Goal: Transaction & Acquisition: Subscribe to service/newsletter

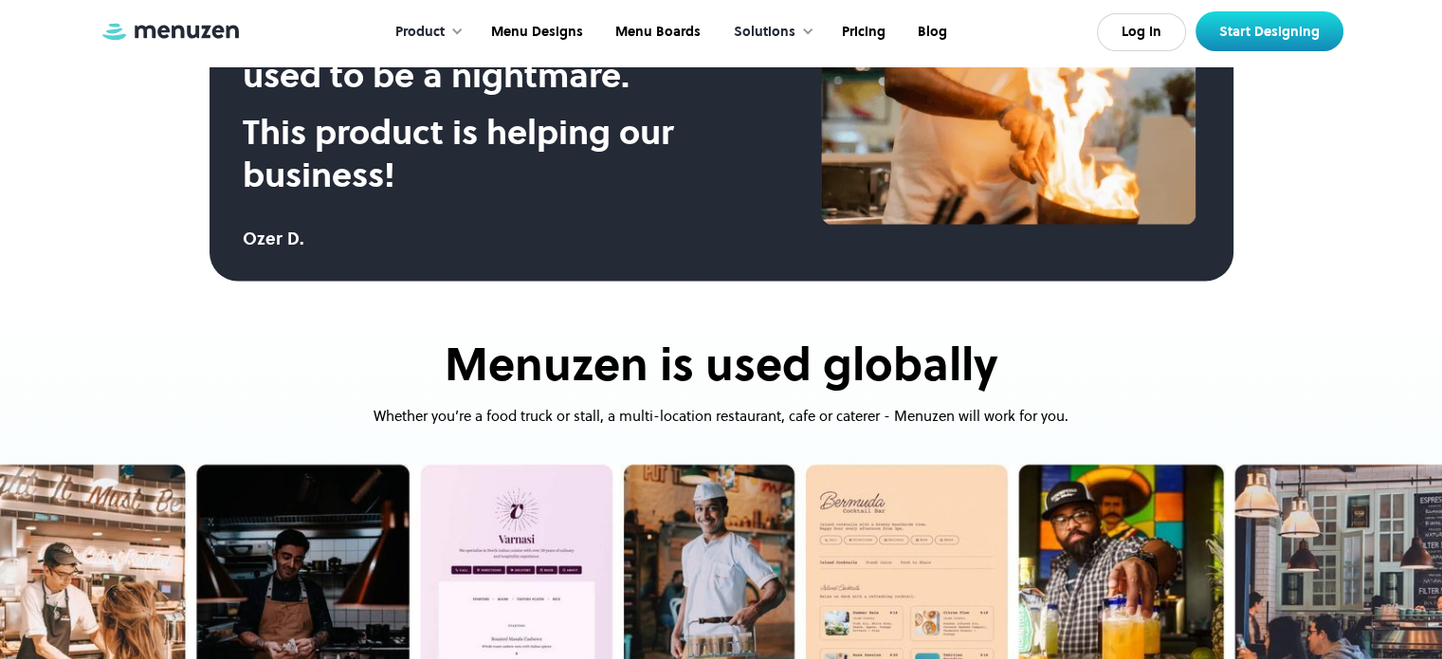
scroll to position [3791, 0]
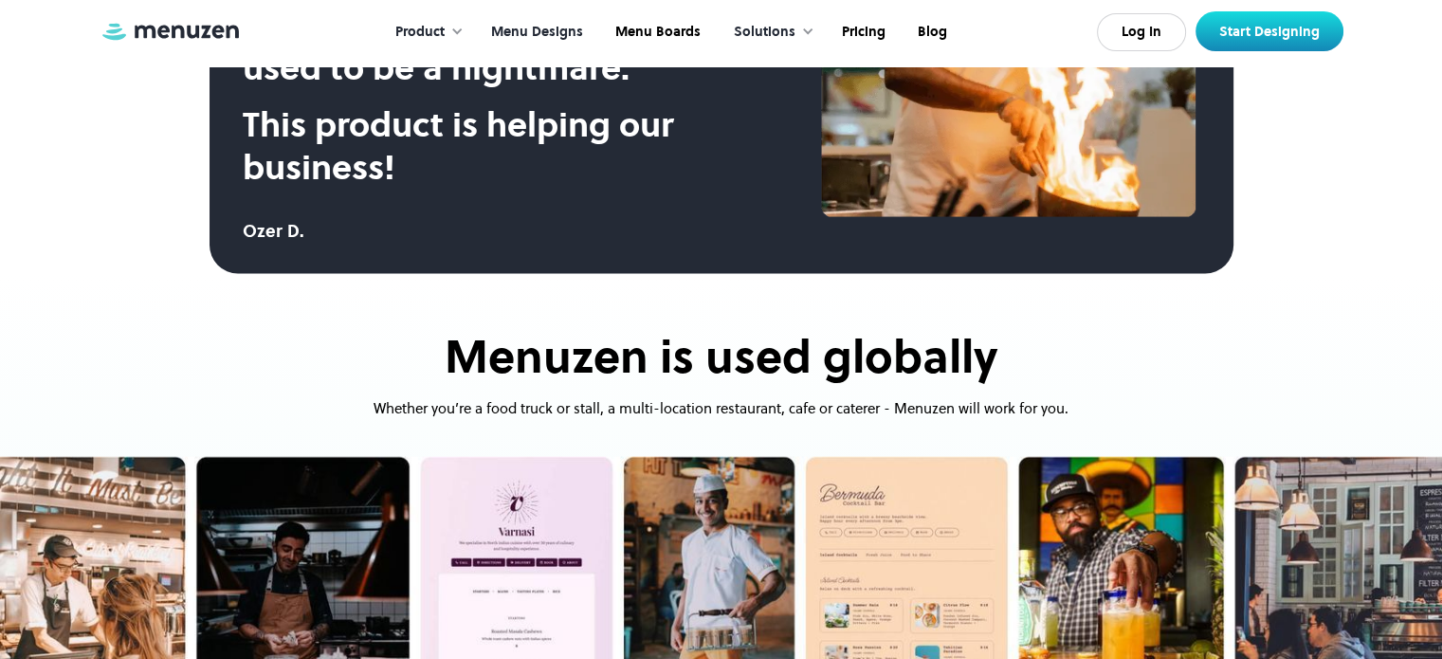
click at [531, 29] on link "Menu Designs" at bounding box center [535, 32] width 124 height 59
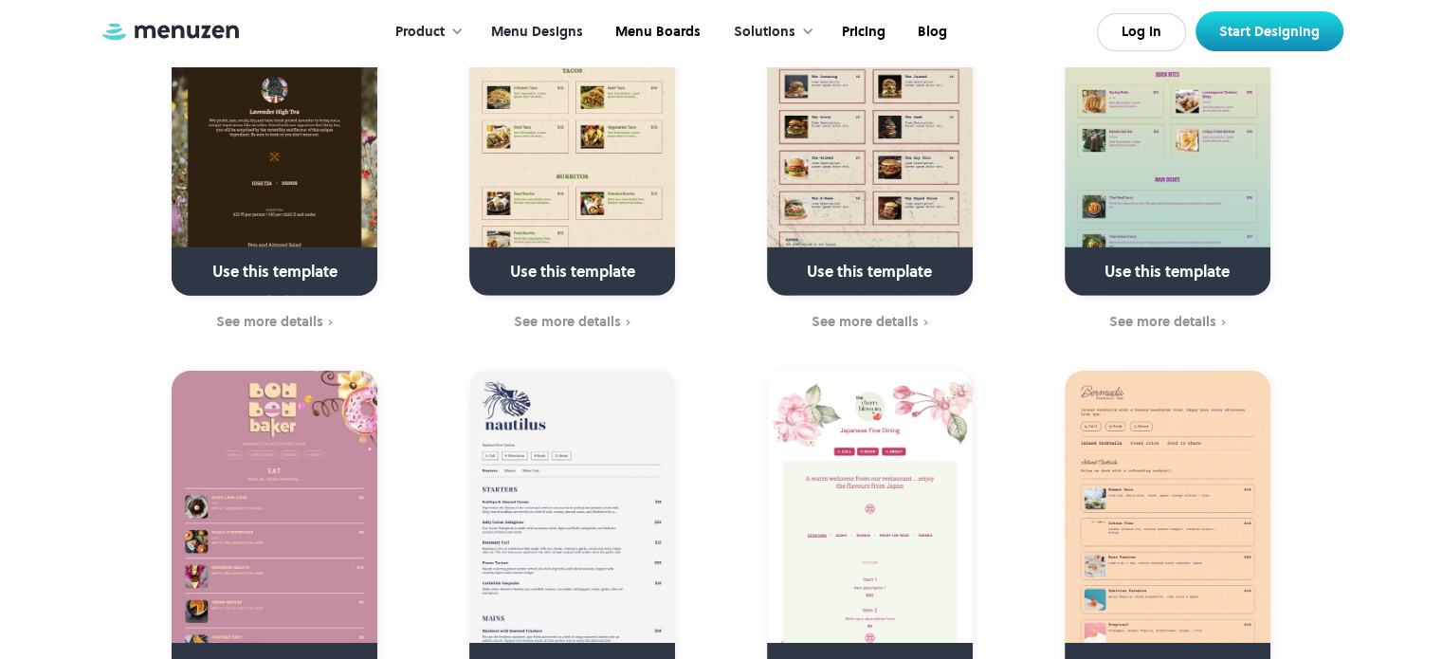
scroll to position [5781, 0]
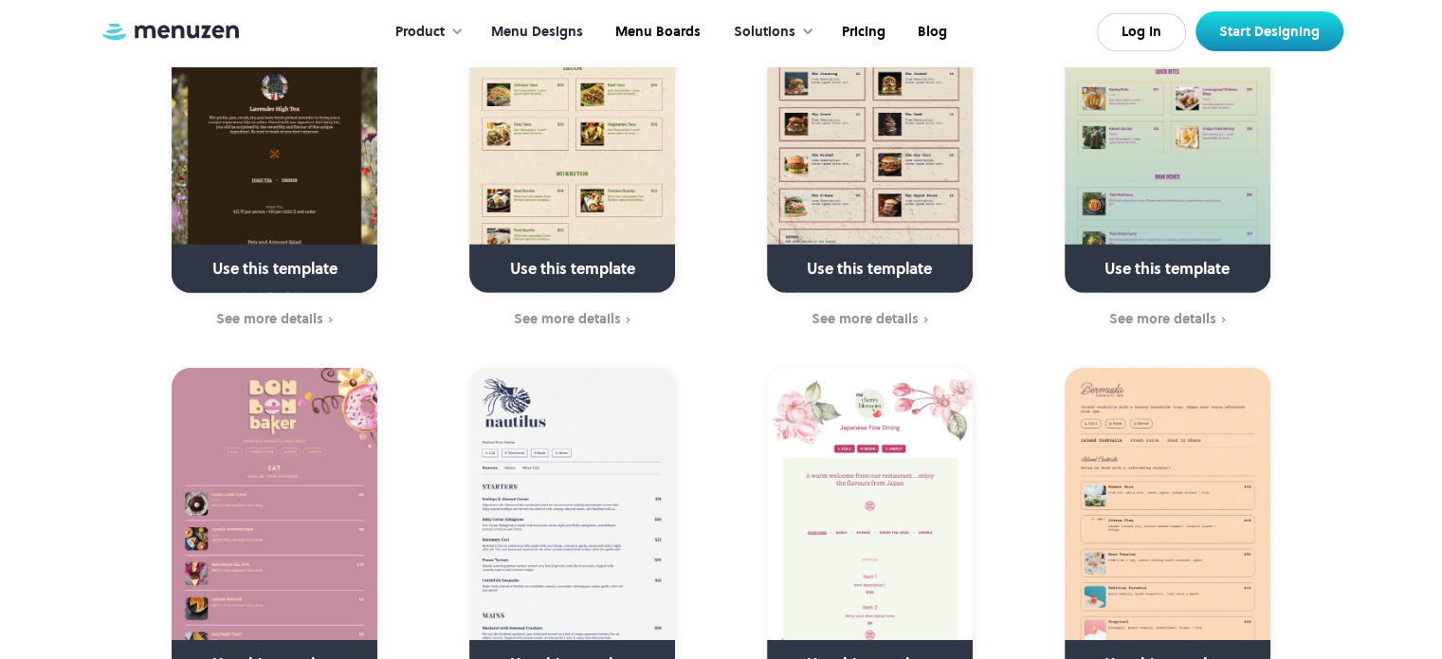
drag, startPoint x: 844, startPoint y: 393, endPoint x: 709, endPoint y: 340, distance: 145.6
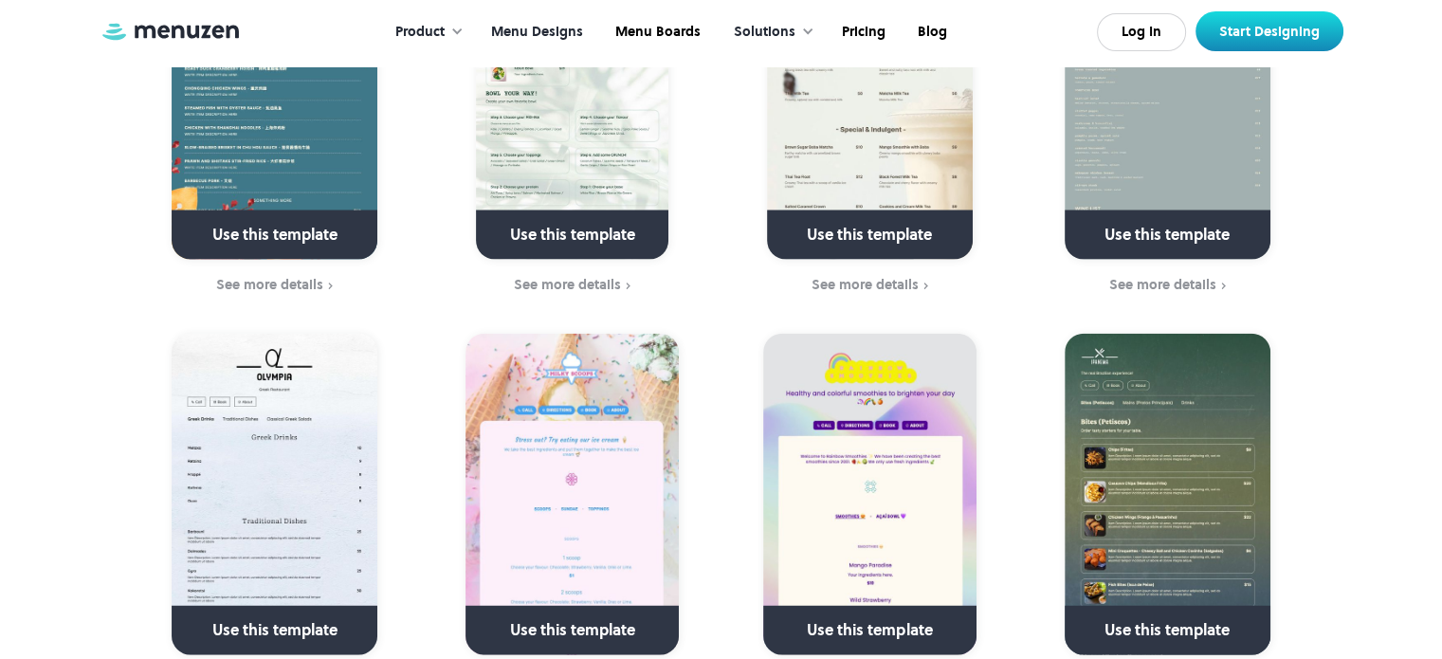
scroll to position [4170, 0]
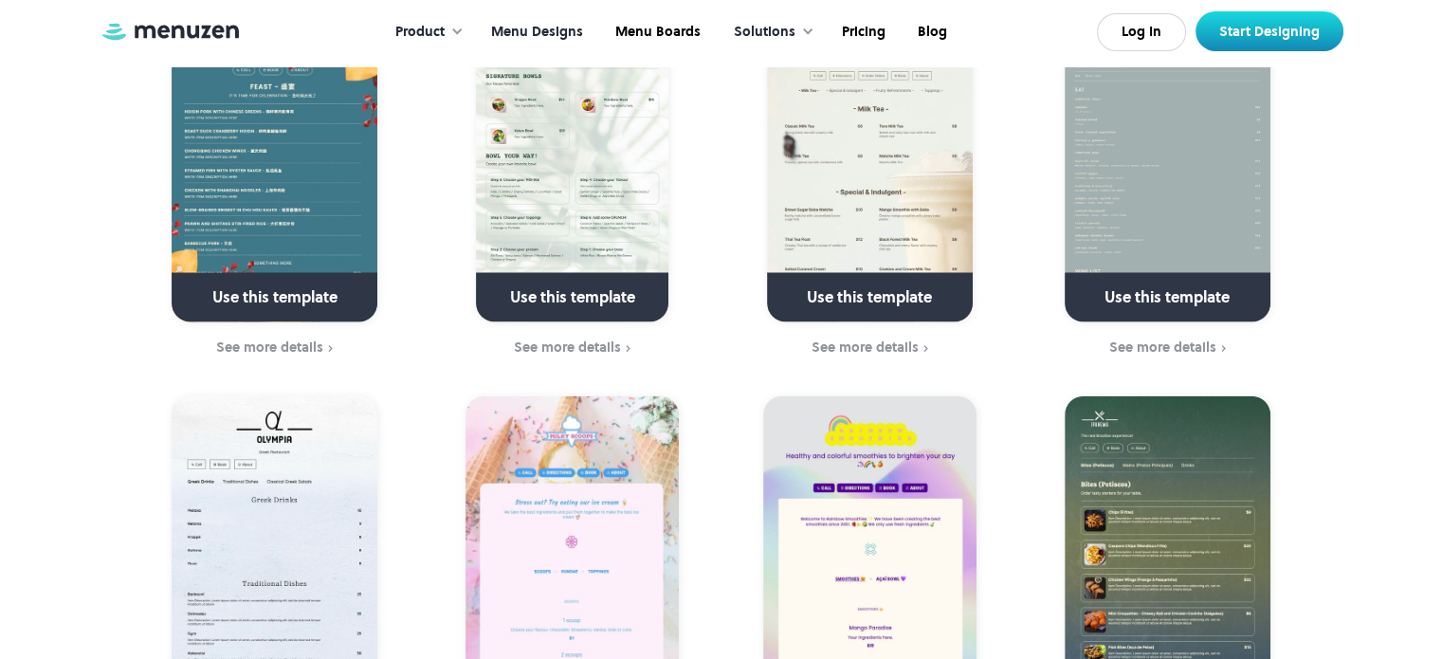
click at [864, 281] on link at bounding box center [870, 305] width 274 height 48
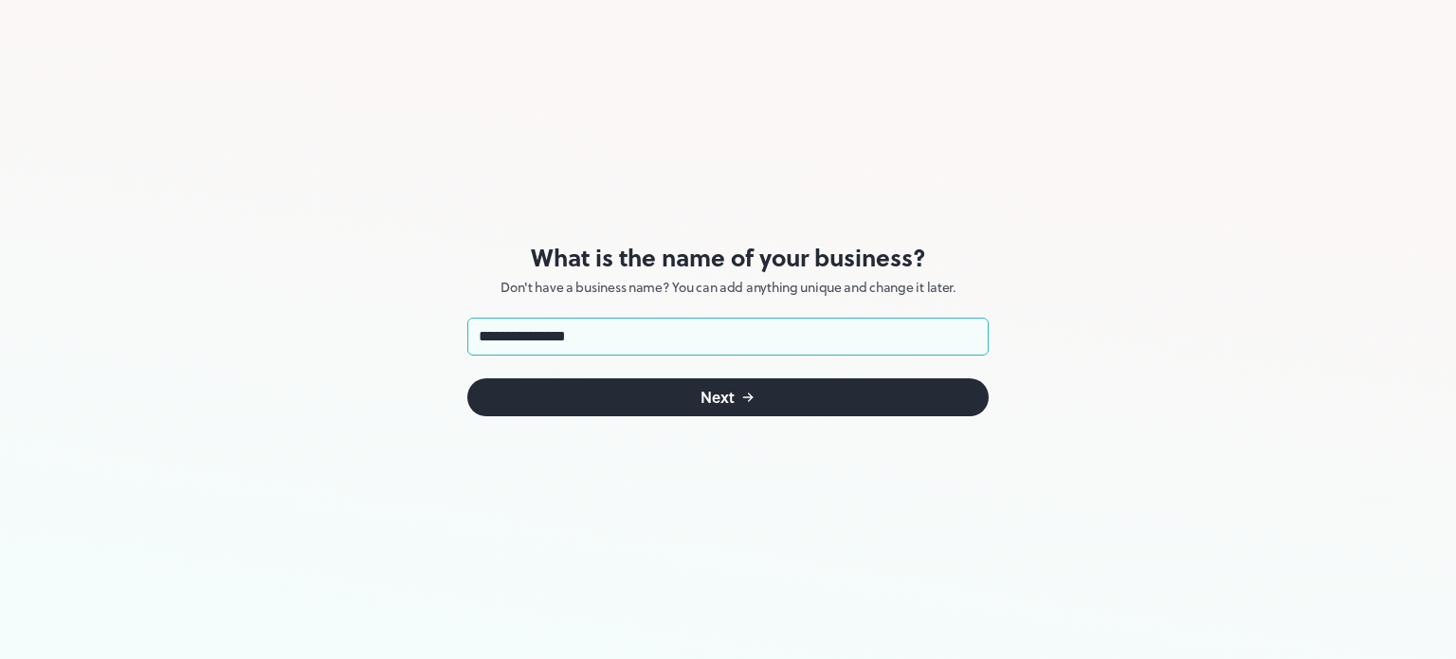
type input "**********"
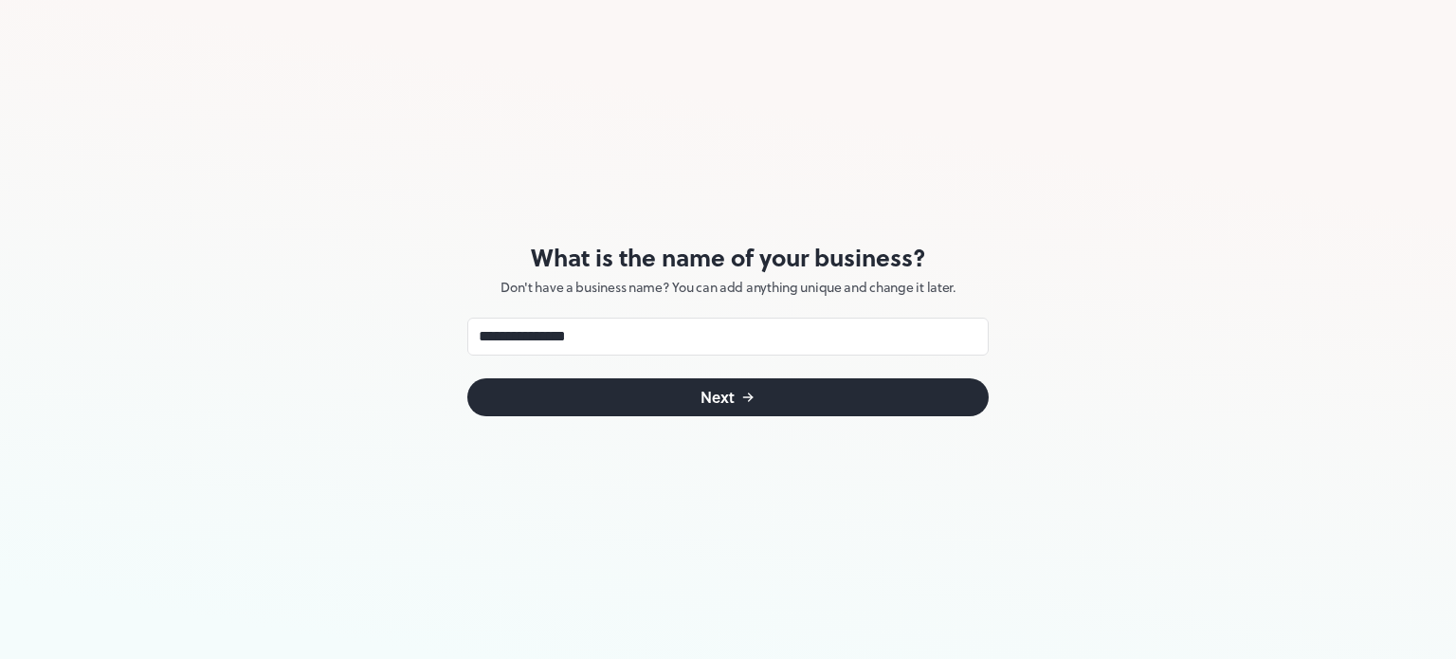
click at [779, 397] on button "Next" at bounding box center [727, 397] width 521 height 38
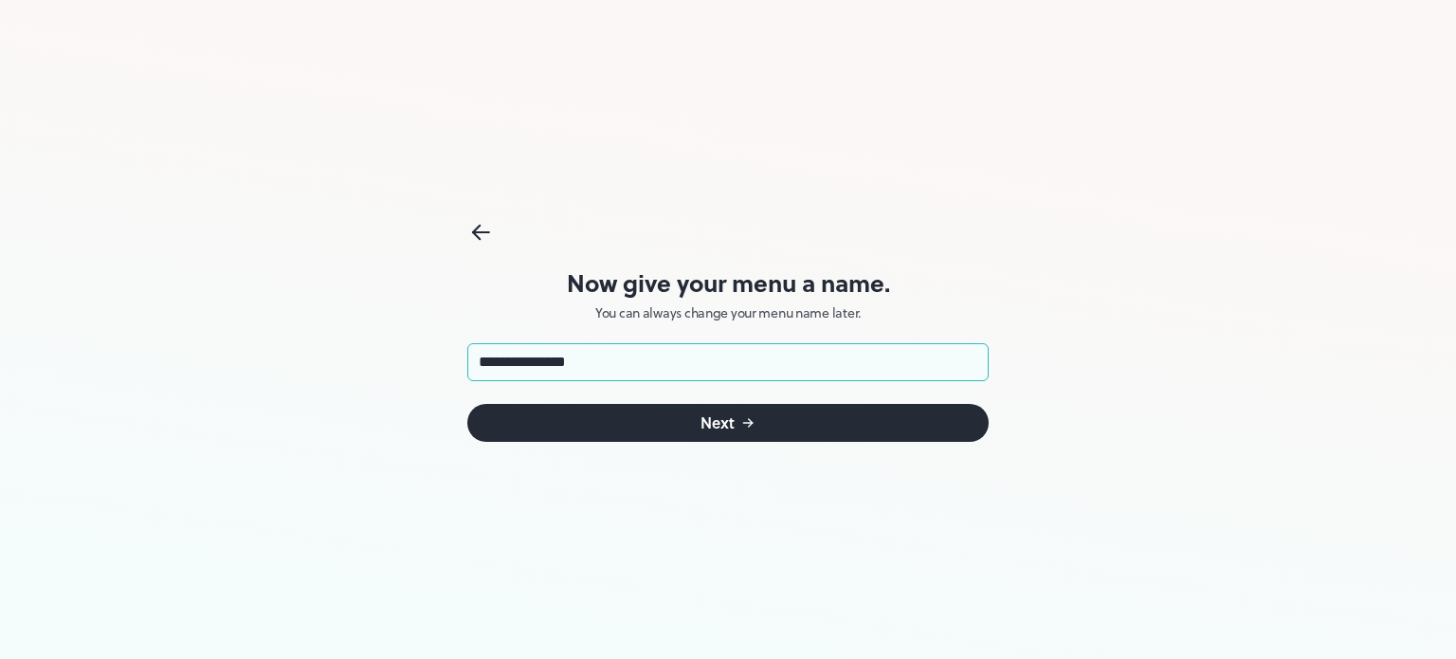
type input "**********"
click at [849, 409] on button "Next" at bounding box center [727, 423] width 521 height 38
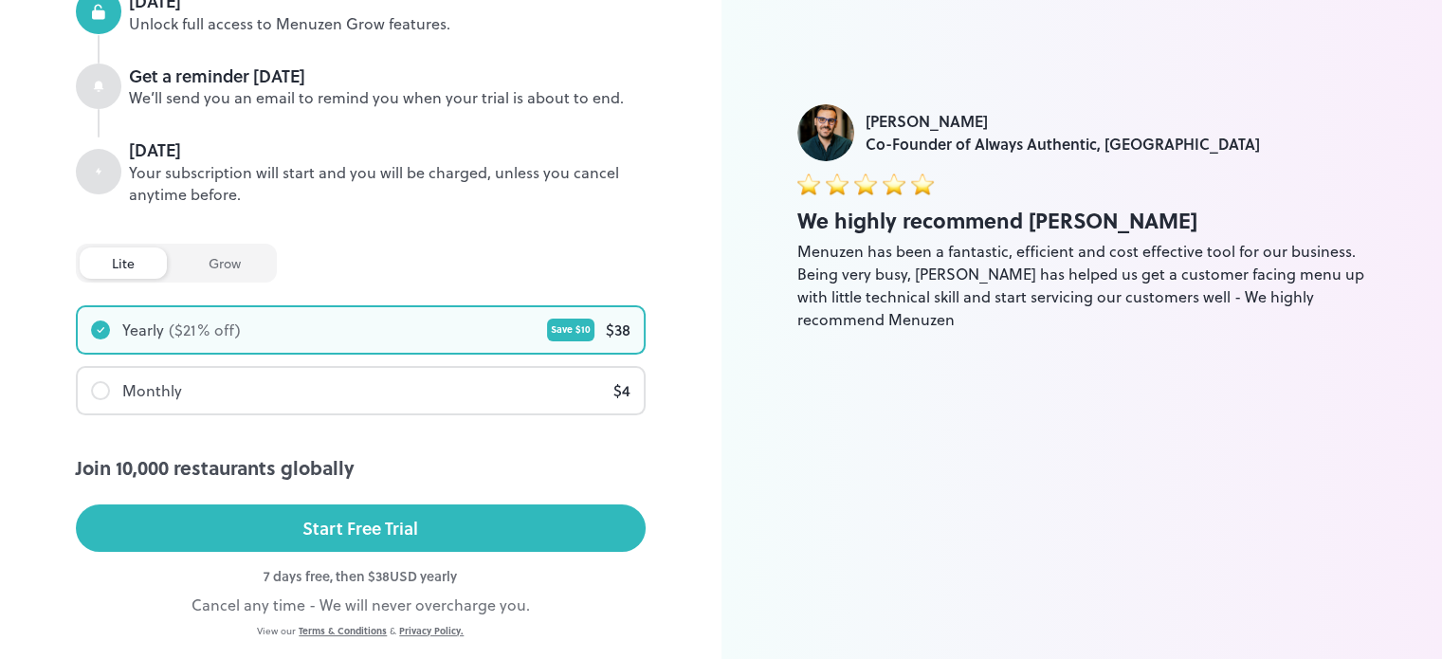
scroll to position [333, 0]
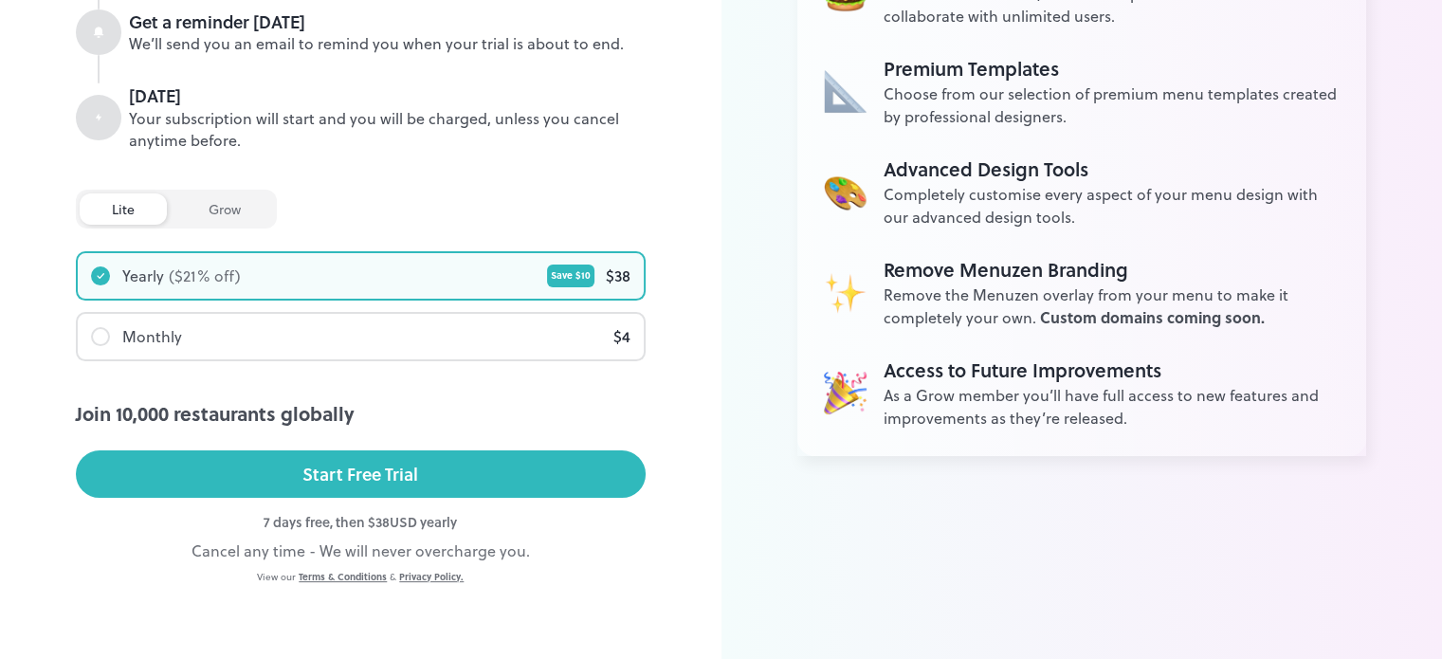
click at [508, 336] on div "Monthly $ 4" at bounding box center [361, 336] width 566 height 45
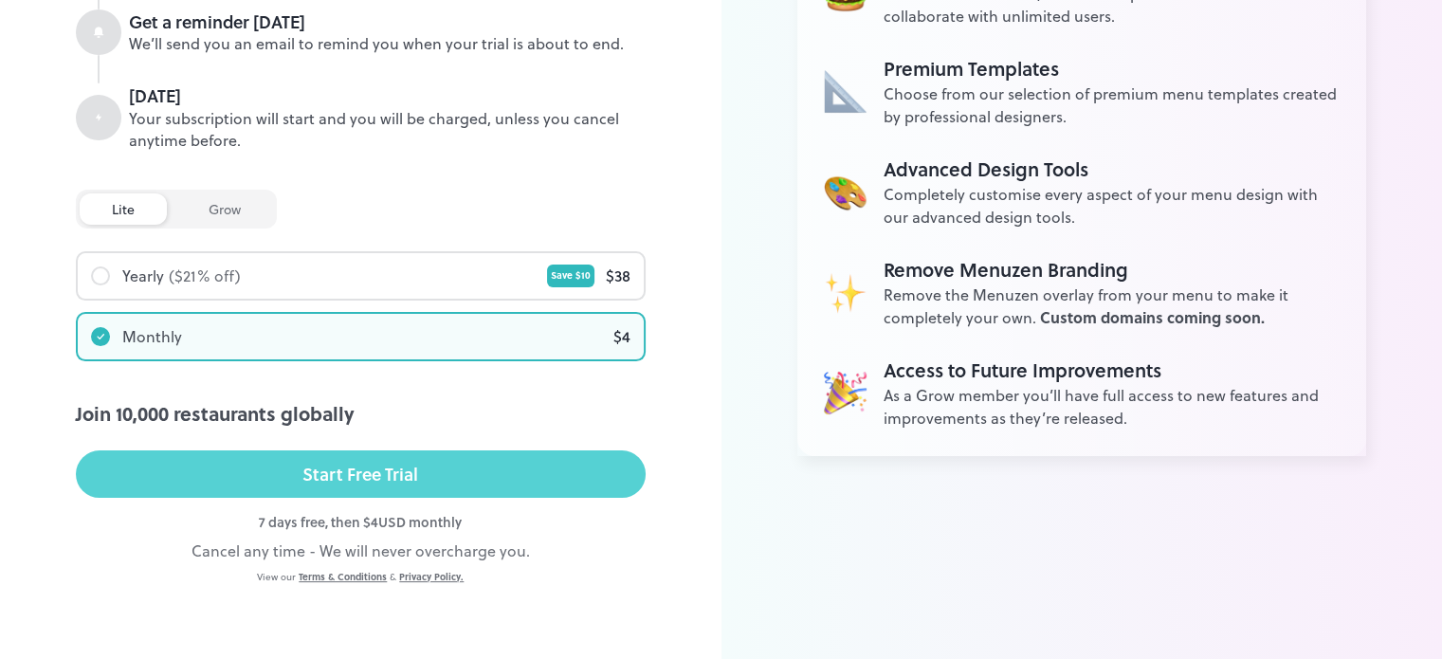
click at [317, 470] on div "Start Free Trial" at bounding box center [360, 474] width 116 height 28
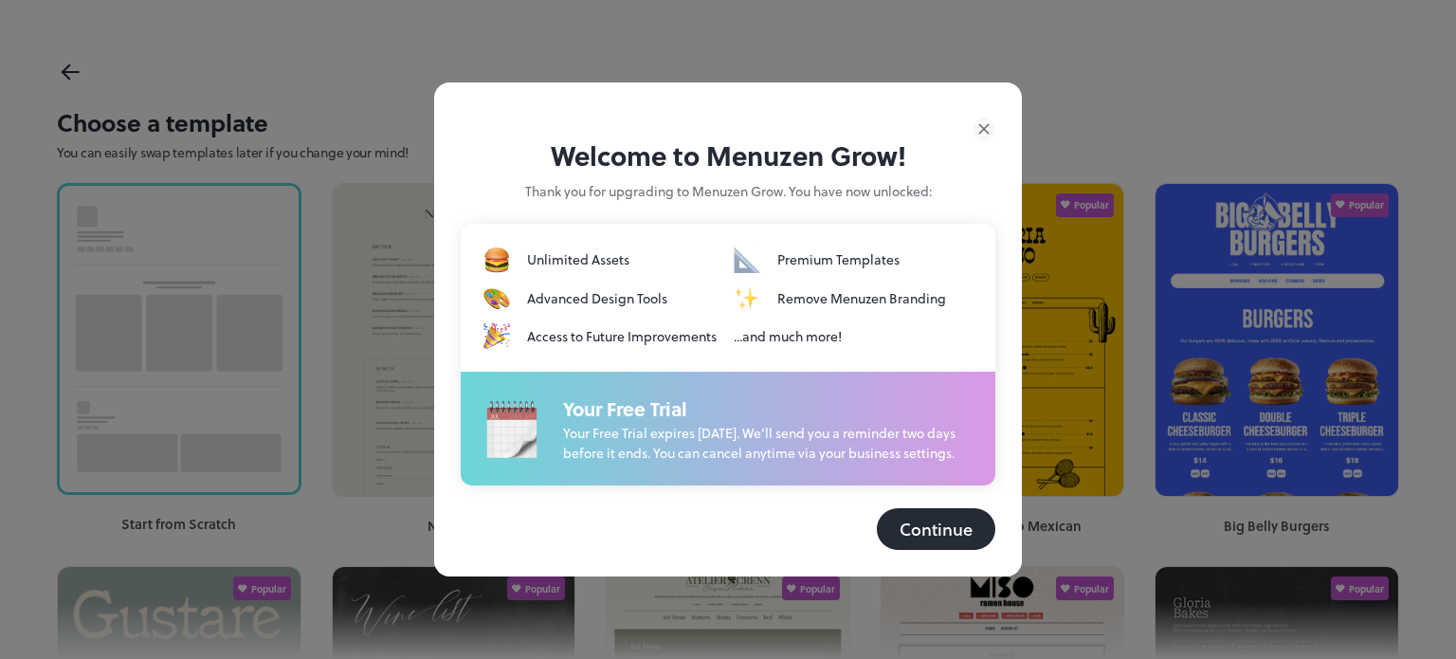
click at [955, 542] on button "Continue" at bounding box center [936, 529] width 118 height 42
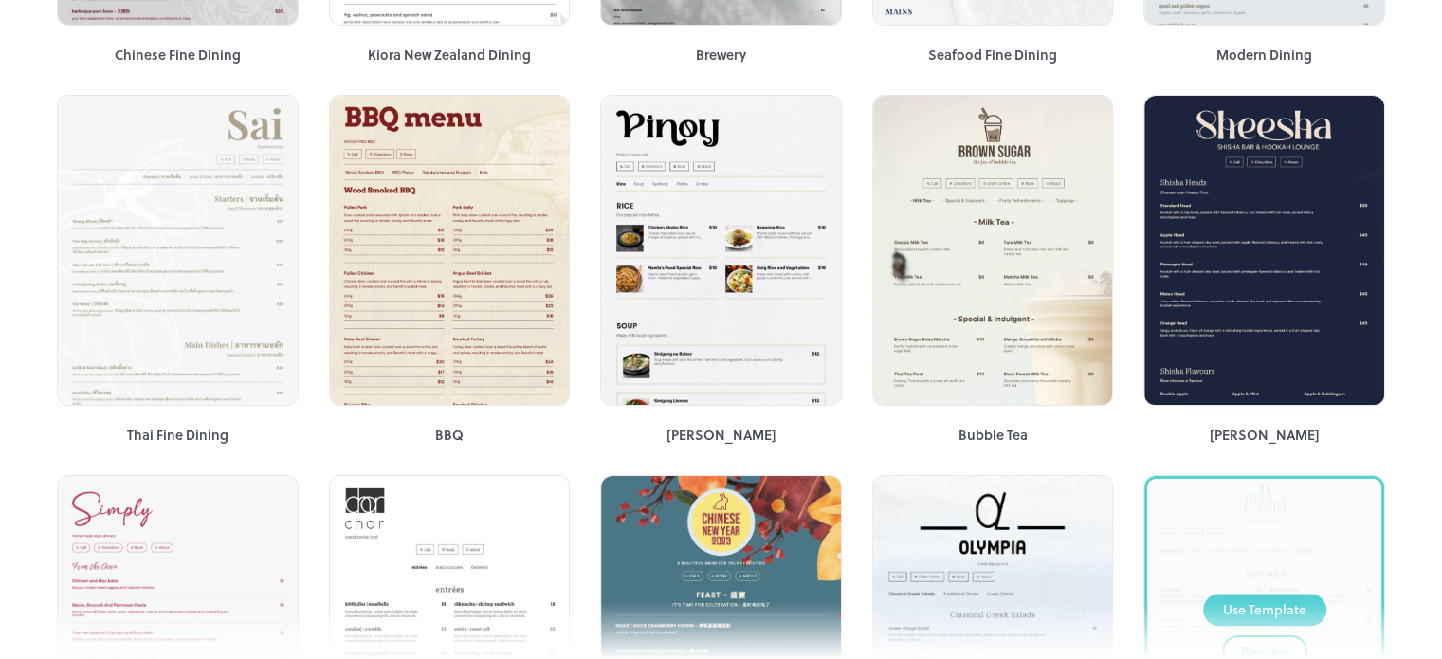
scroll to position [1516, 0]
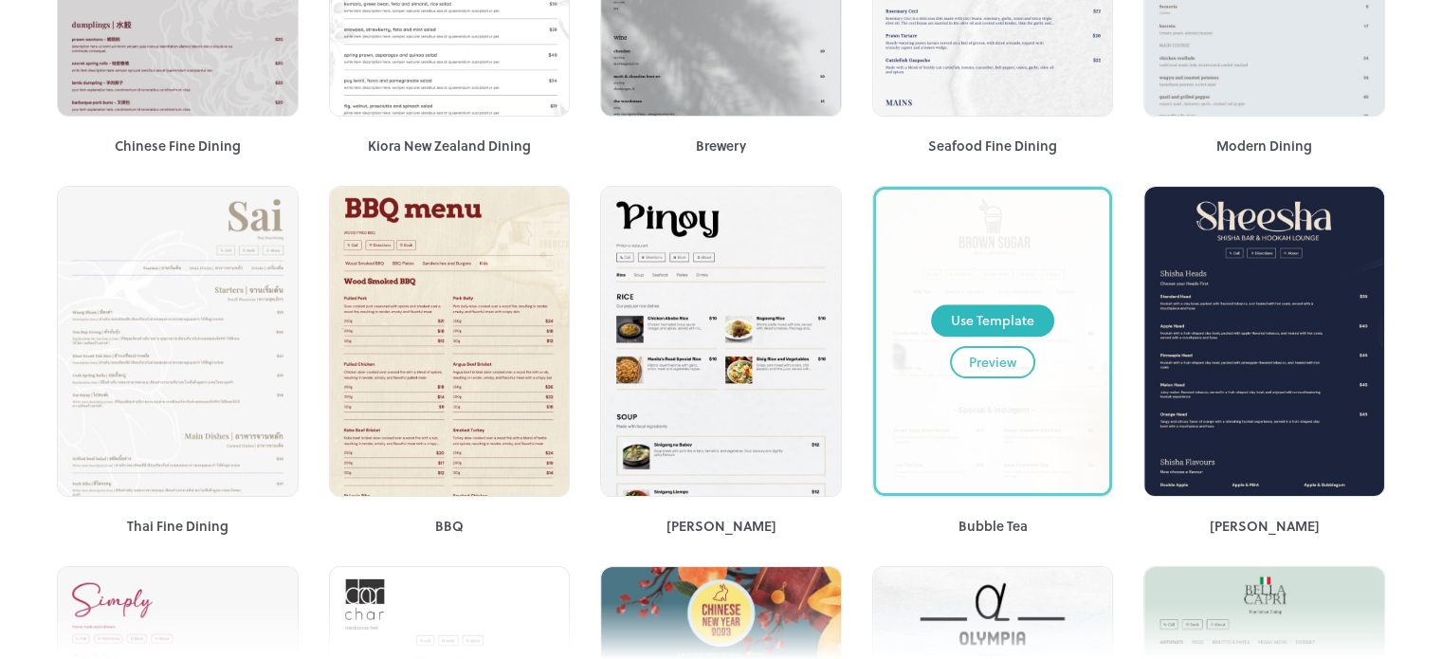
click at [1061, 342] on div "Use Template Preview" at bounding box center [993, 341] width 234 height 303
click at [981, 397] on div "Use Template Preview" at bounding box center [993, 341] width 234 height 303
click at [987, 316] on div "Use Template" at bounding box center [992, 320] width 83 height 21
click at [993, 315] on div "Use Template" at bounding box center [992, 320] width 83 height 21
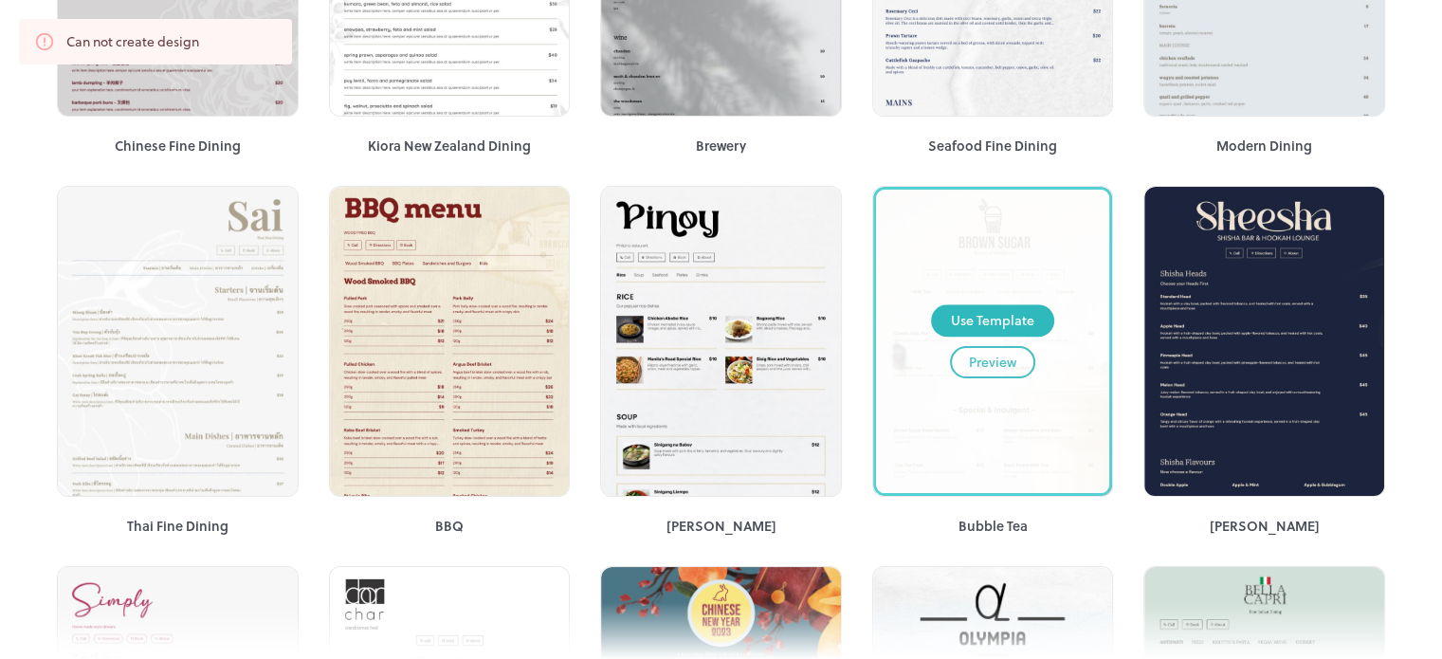
click at [972, 364] on div "Preview" at bounding box center [992, 362] width 47 height 21
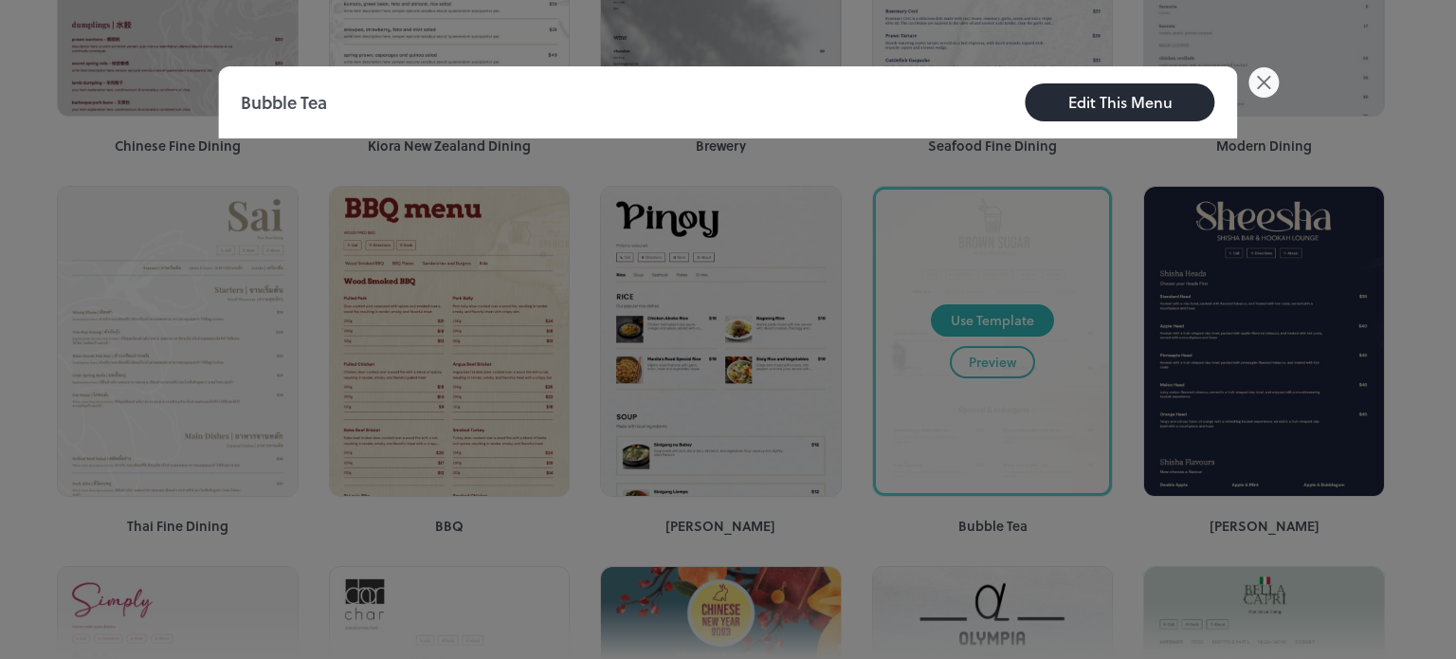
click at [1130, 108] on div "Edit This Menu" at bounding box center [1120, 102] width 104 height 23
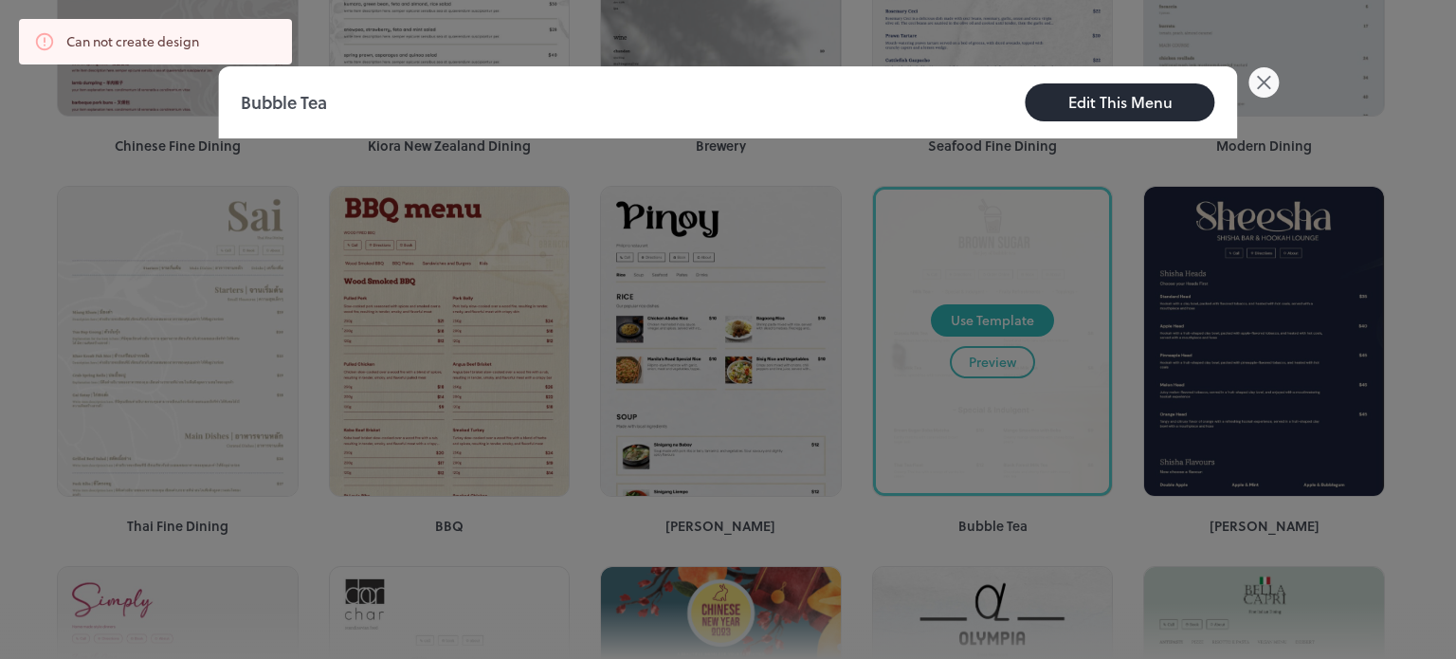
click at [1240, 82] on div at bounding box center [728, 329] width 1456 height 659
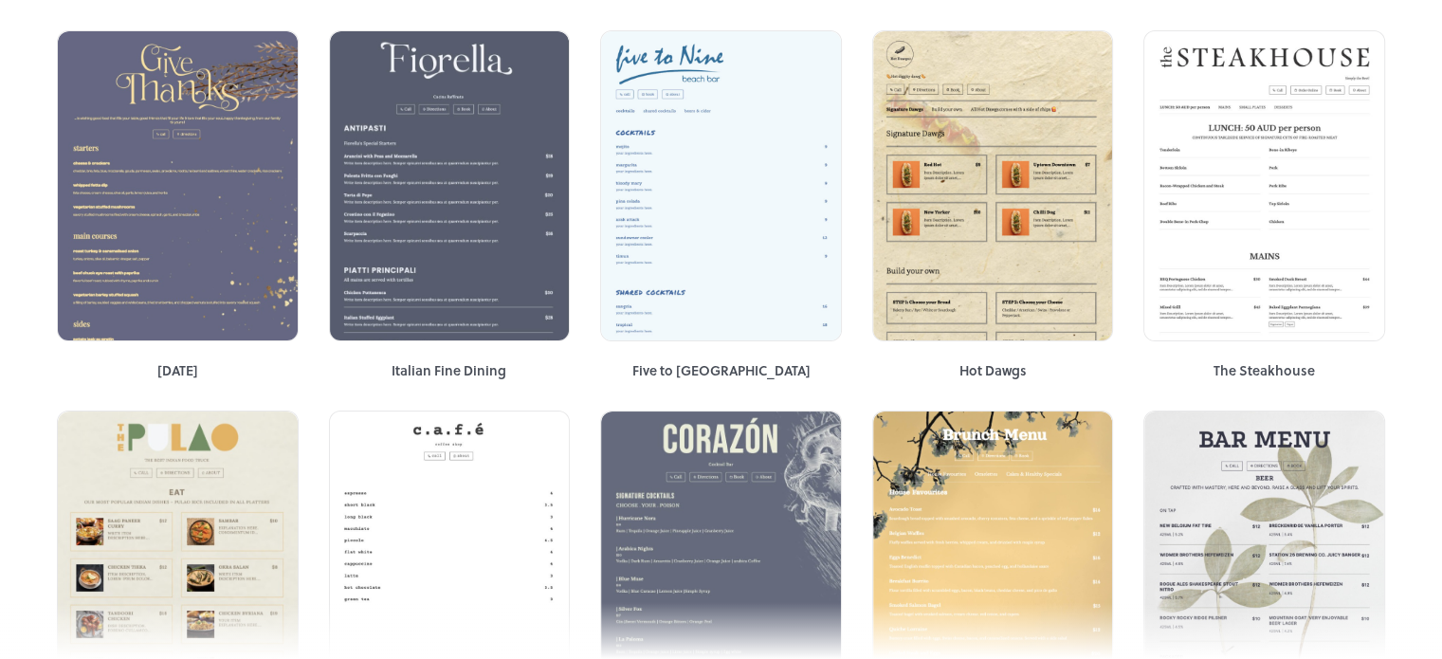
scroll to position [3252, 0]
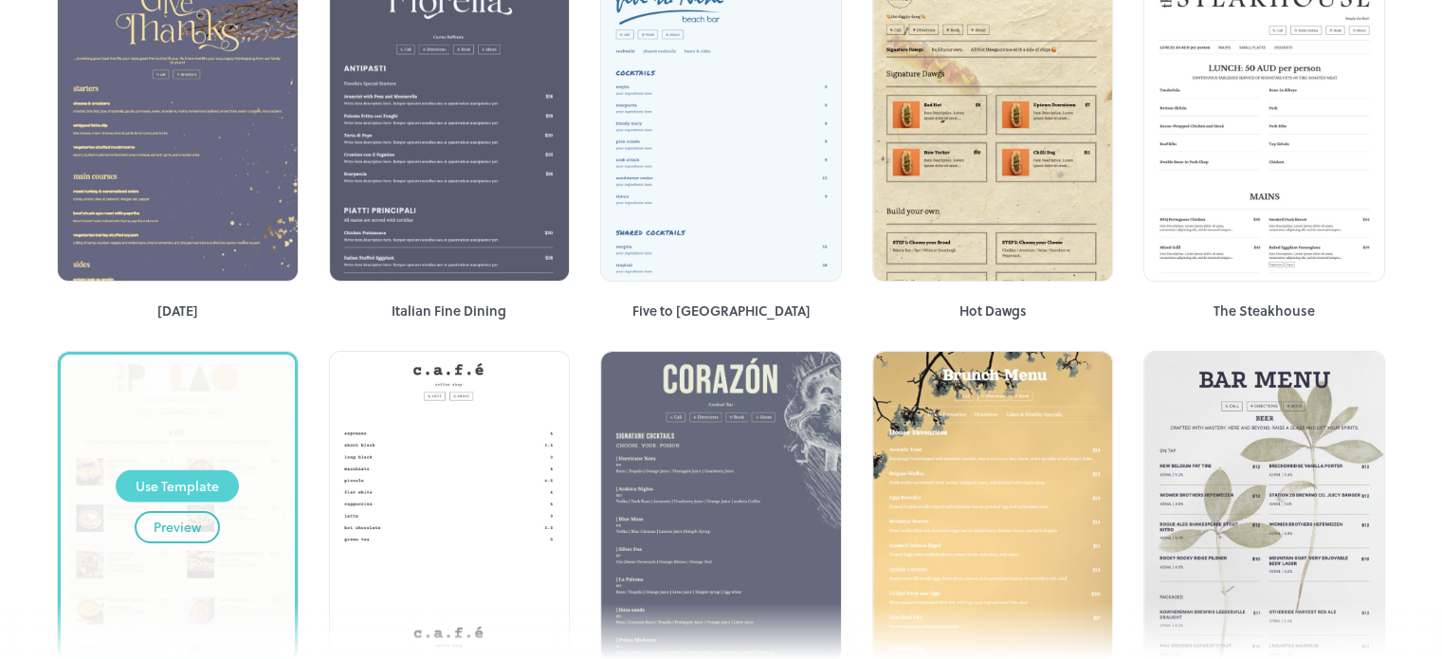
click at [182, 481] on div "Use Template" at bounding box center [177, 485] width 83 height 21
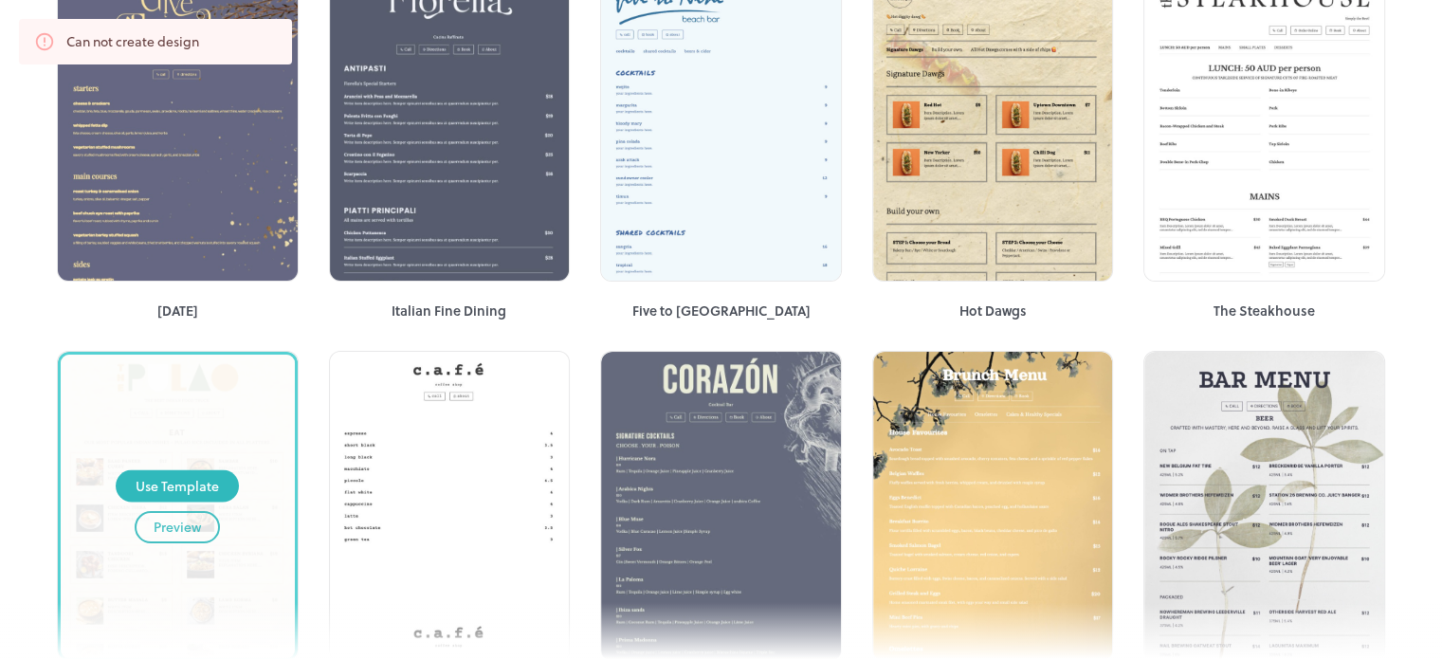
click at [182, 518] on div "Preview" at bounding box center [177, 527] width 47 height 21
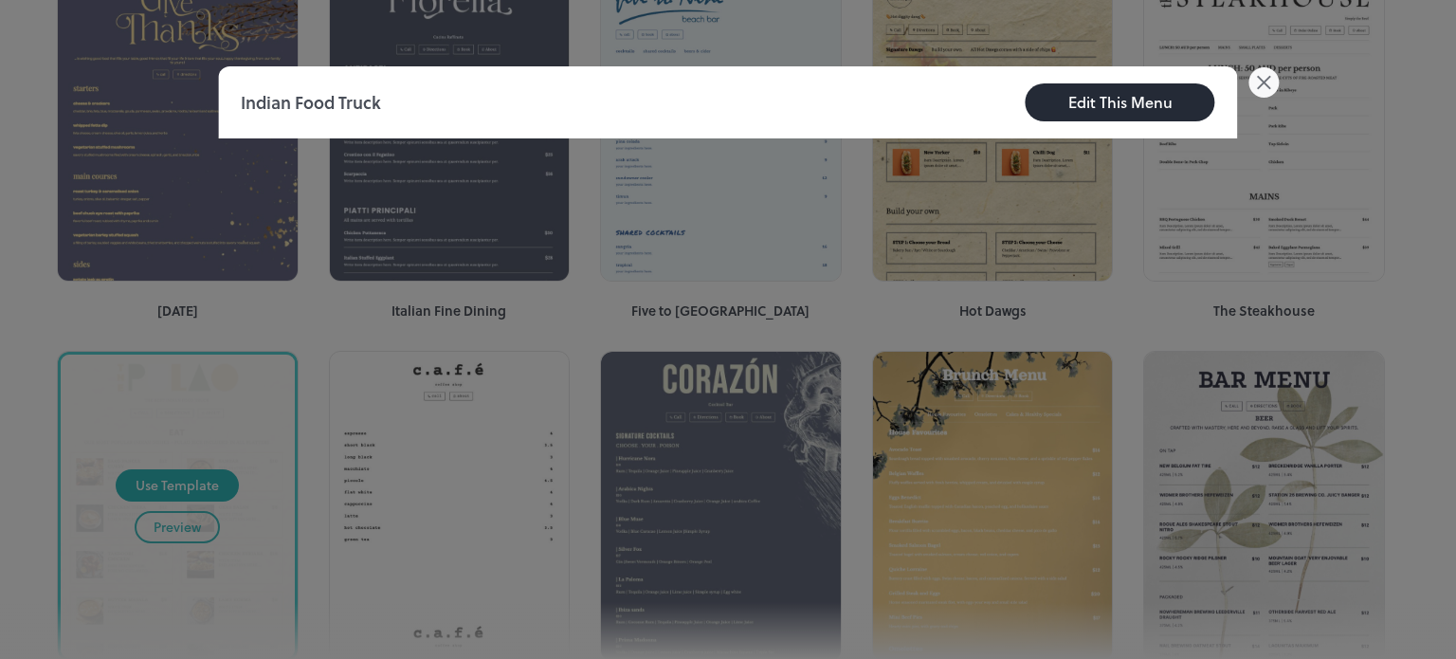
click at [1103, 102] on div "Edit This Menu" at bounding box center [1120, 102] width 104 height 23
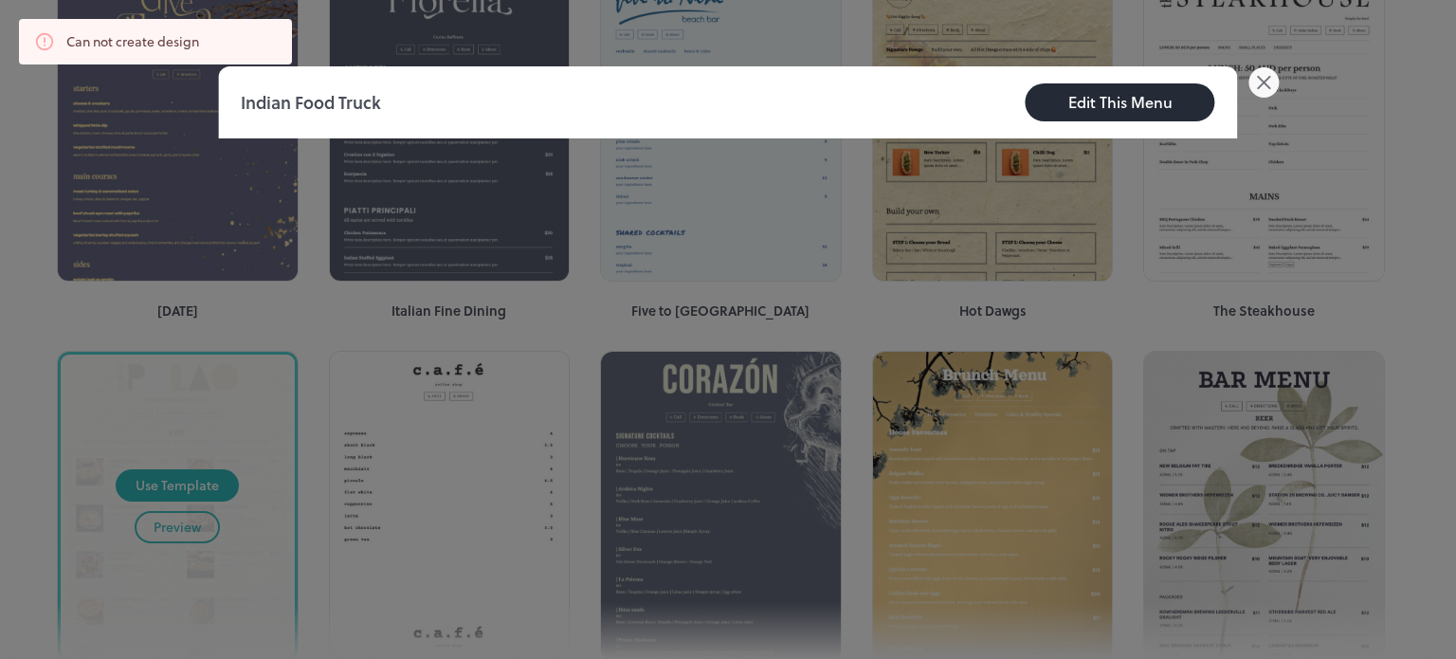
click at [1275, 81] on icon at bounding box center [1264, 82] width 30 height 30
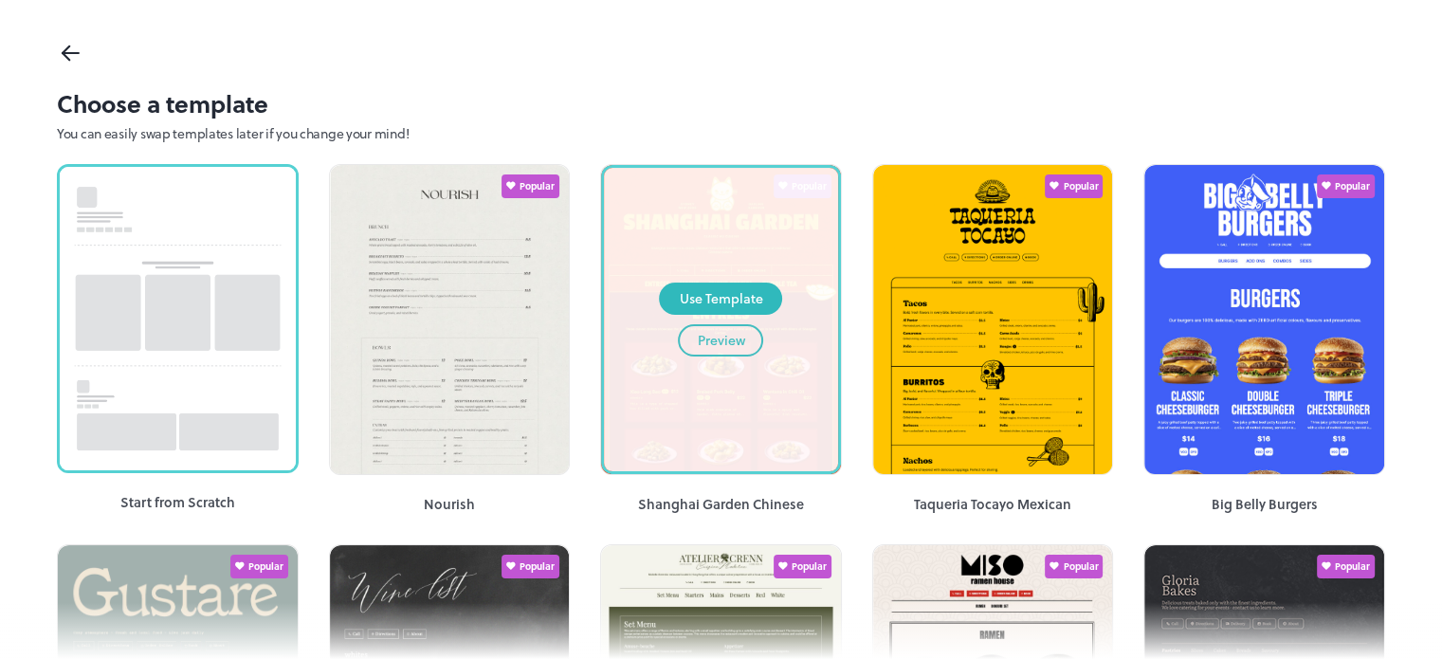
scroll to position [0, 0]
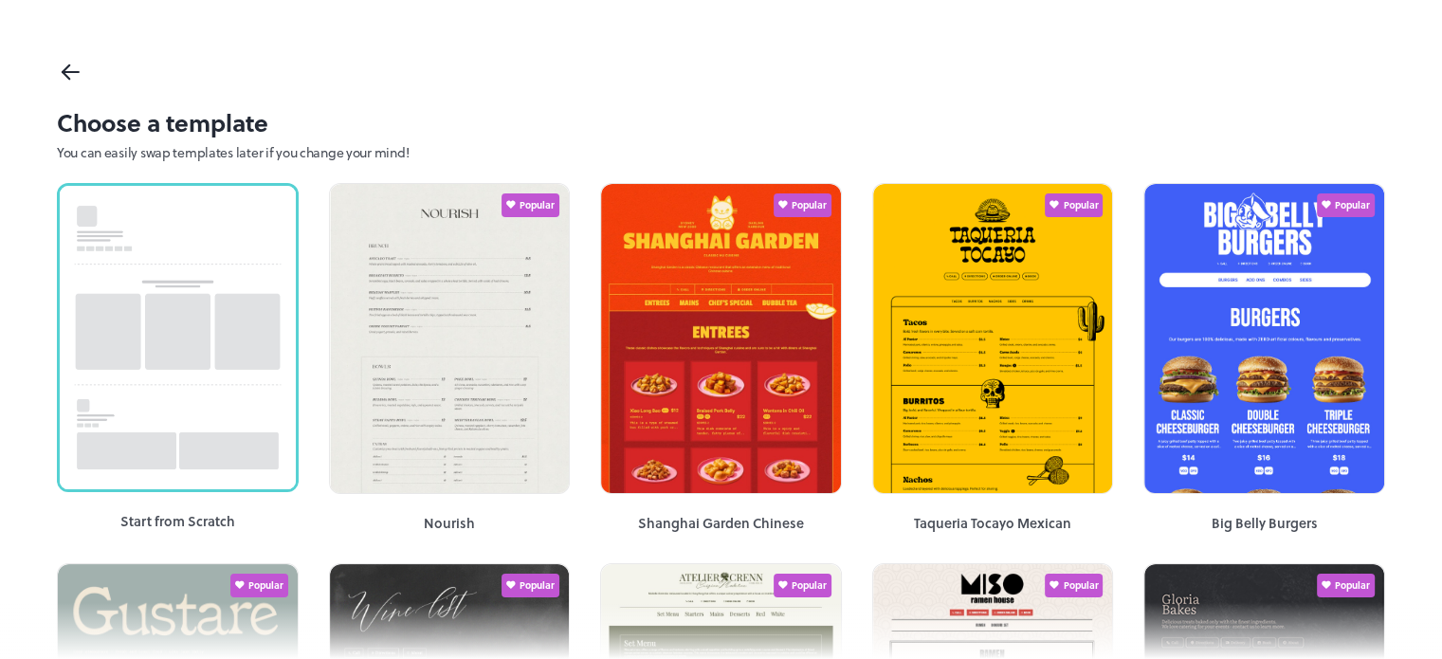
click at [59, 65] on icon at bounding box center [70, 72] width 27 height 28
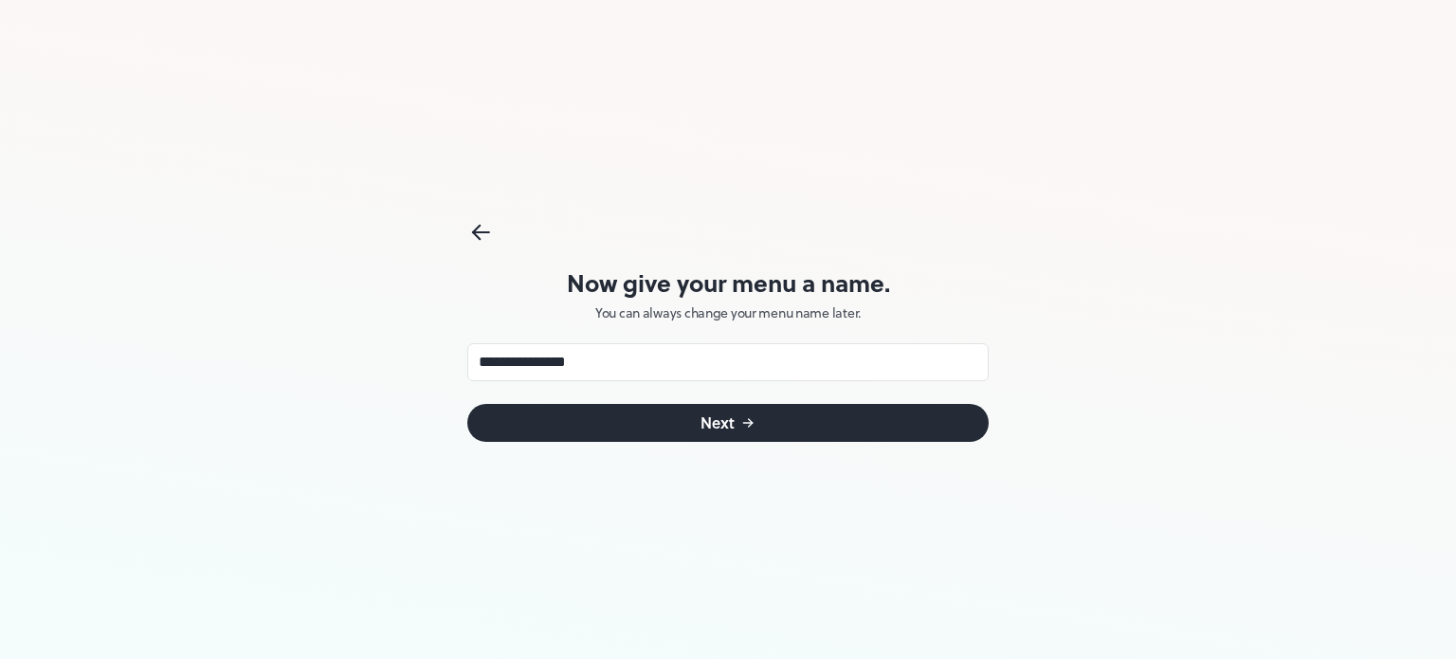
click at [754, 428] on icon "submit" at bounding box center [747, 422] width 15 height 15
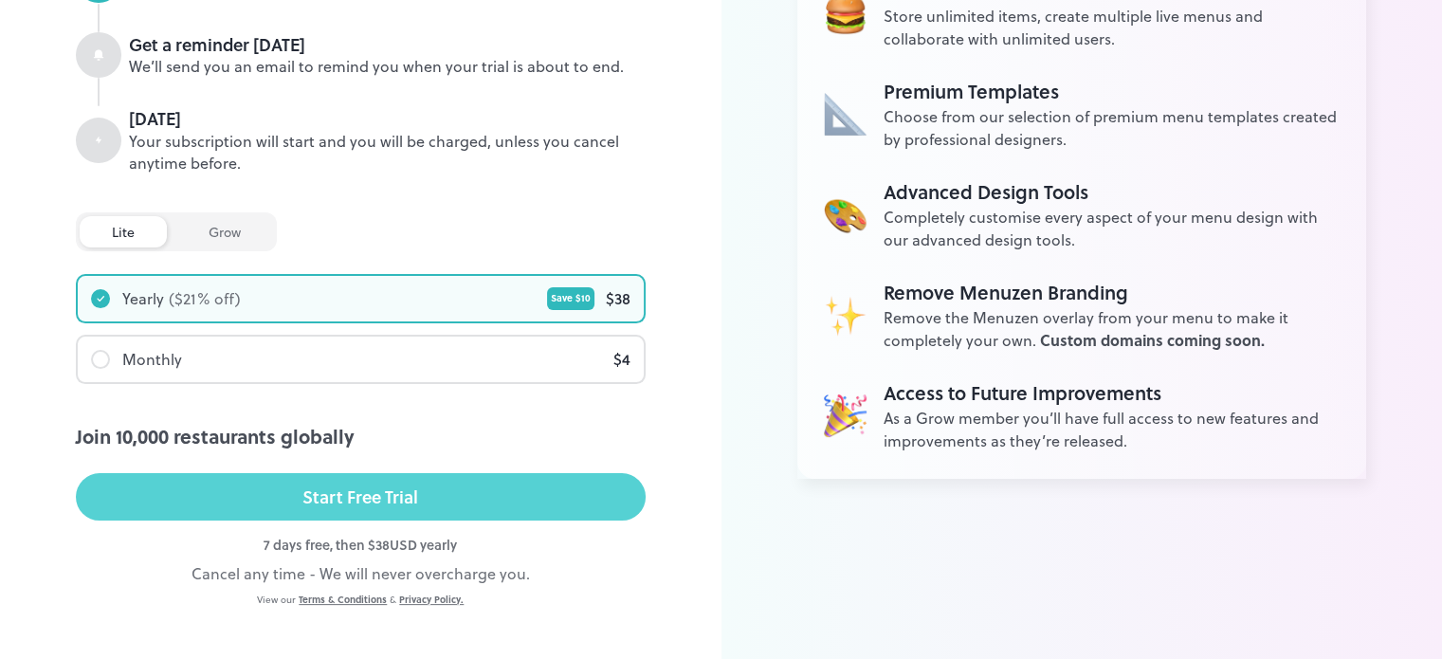
scroll to position [333, 0]
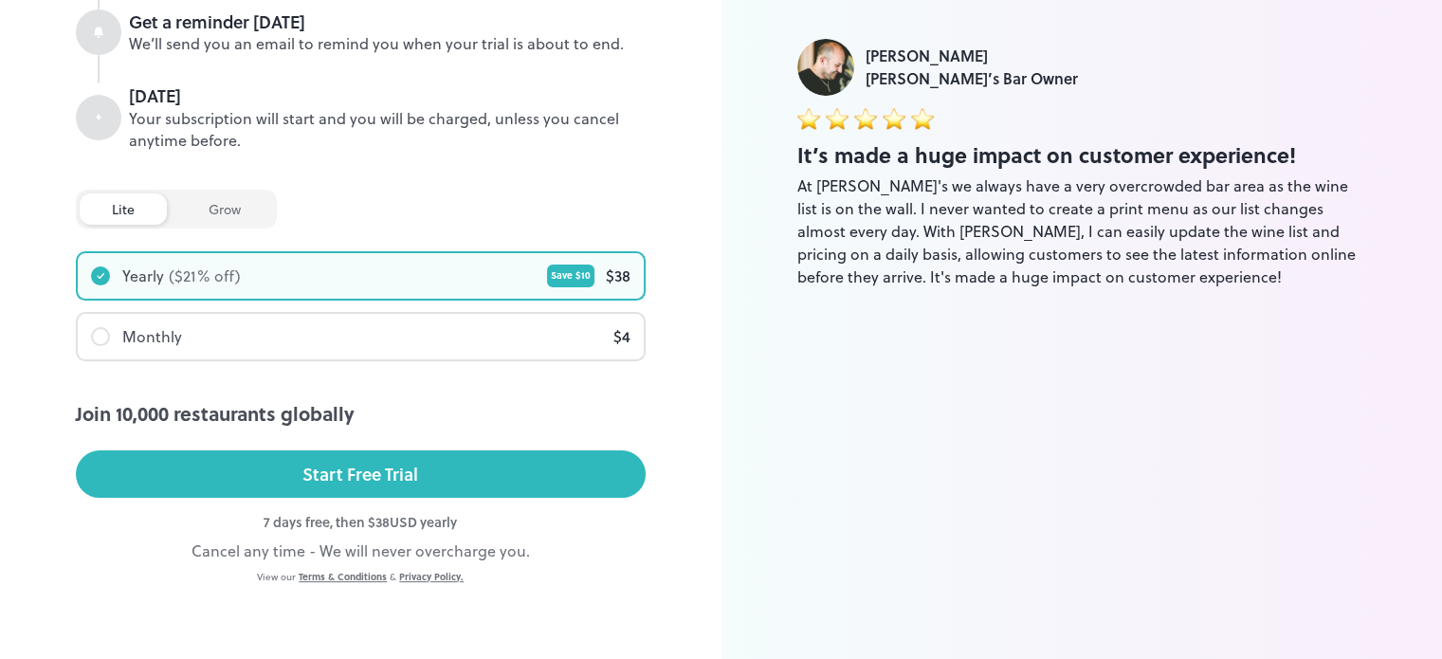
click at [307, 335] on div "Monthly $ 4" at bounding box center [361, 336] width 566 height 45
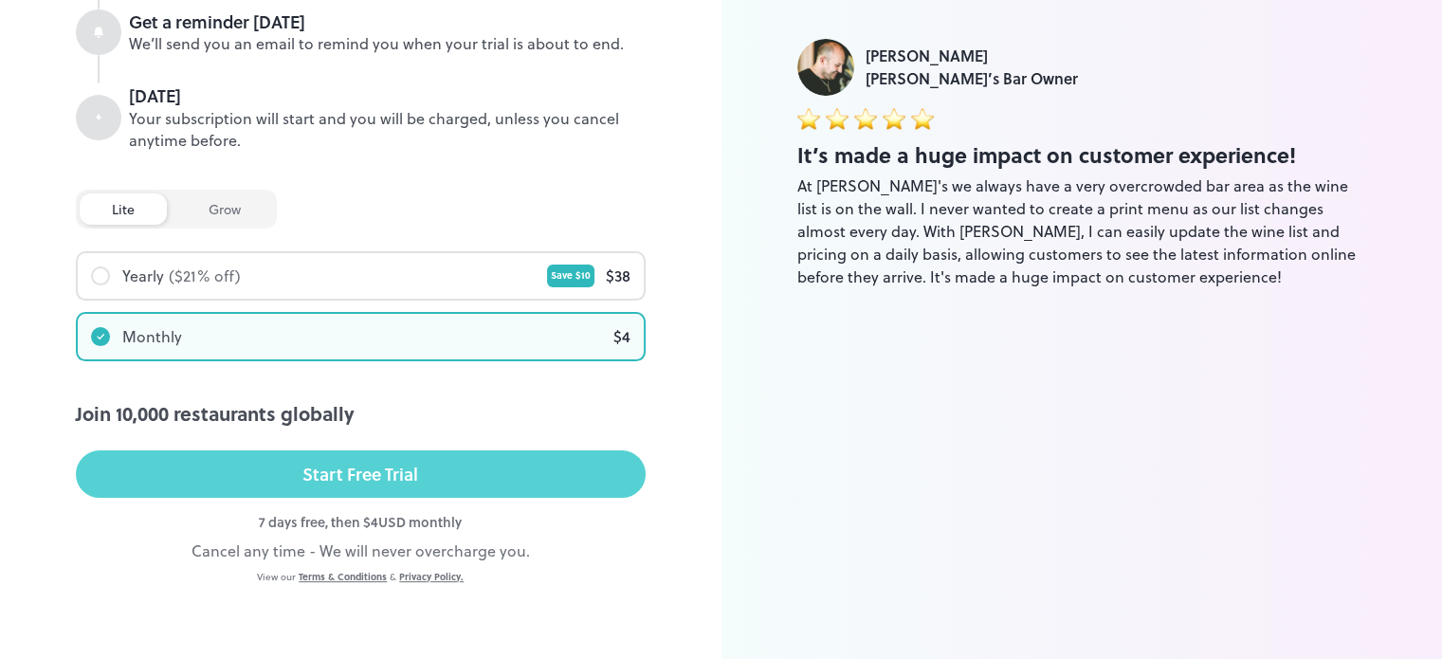
click at [343, 472] on div "Start Free Trial" at bounding box center [360, 474] width 116 height 28
click at [404, 464] on div "Start Free Trial" at bounding box center [360, 474] width 116 height 28
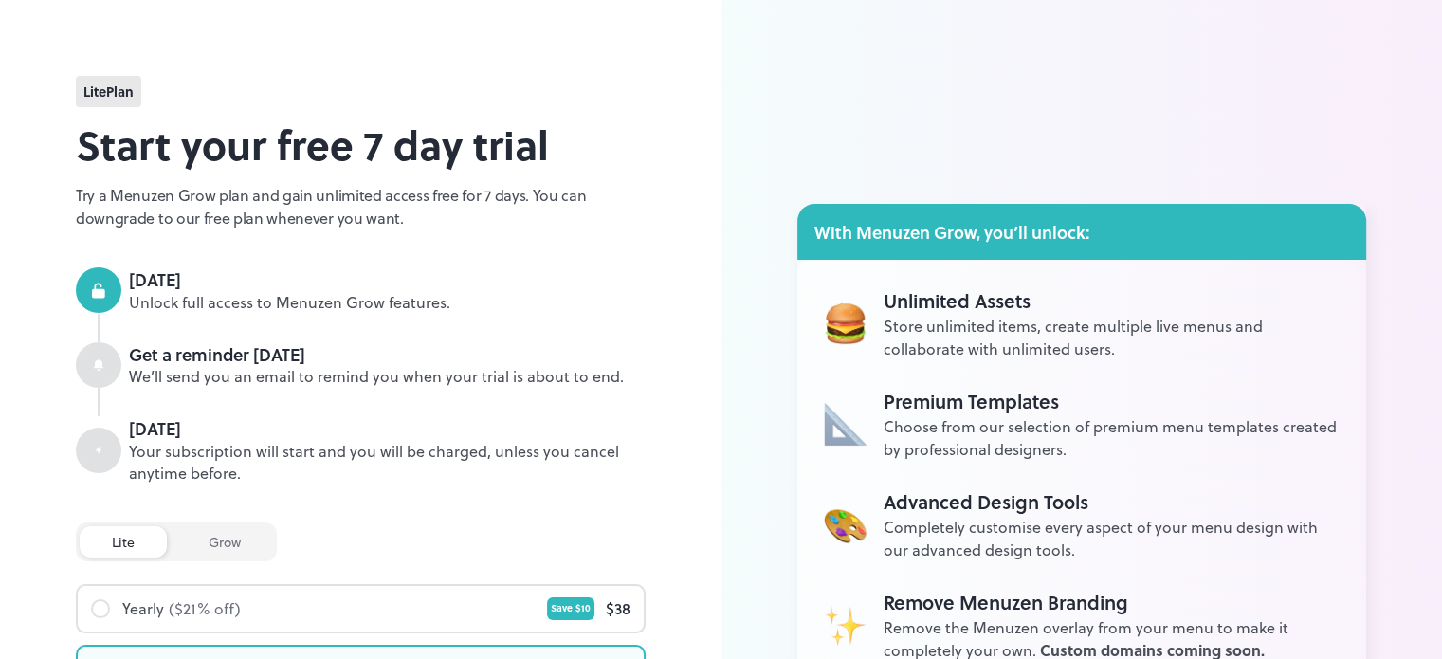
scroll to position [0, 0]
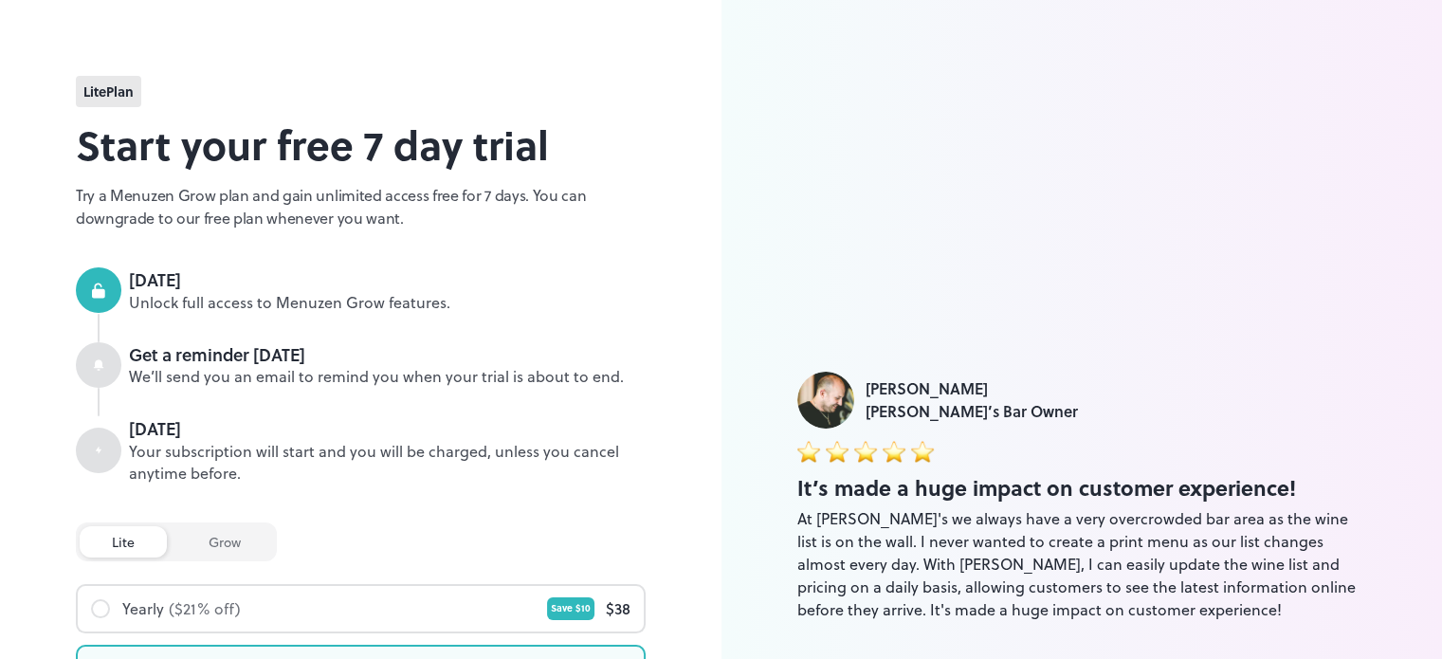
click at [830, 397] on img at bounding box center [825, 400] width 57 height 57
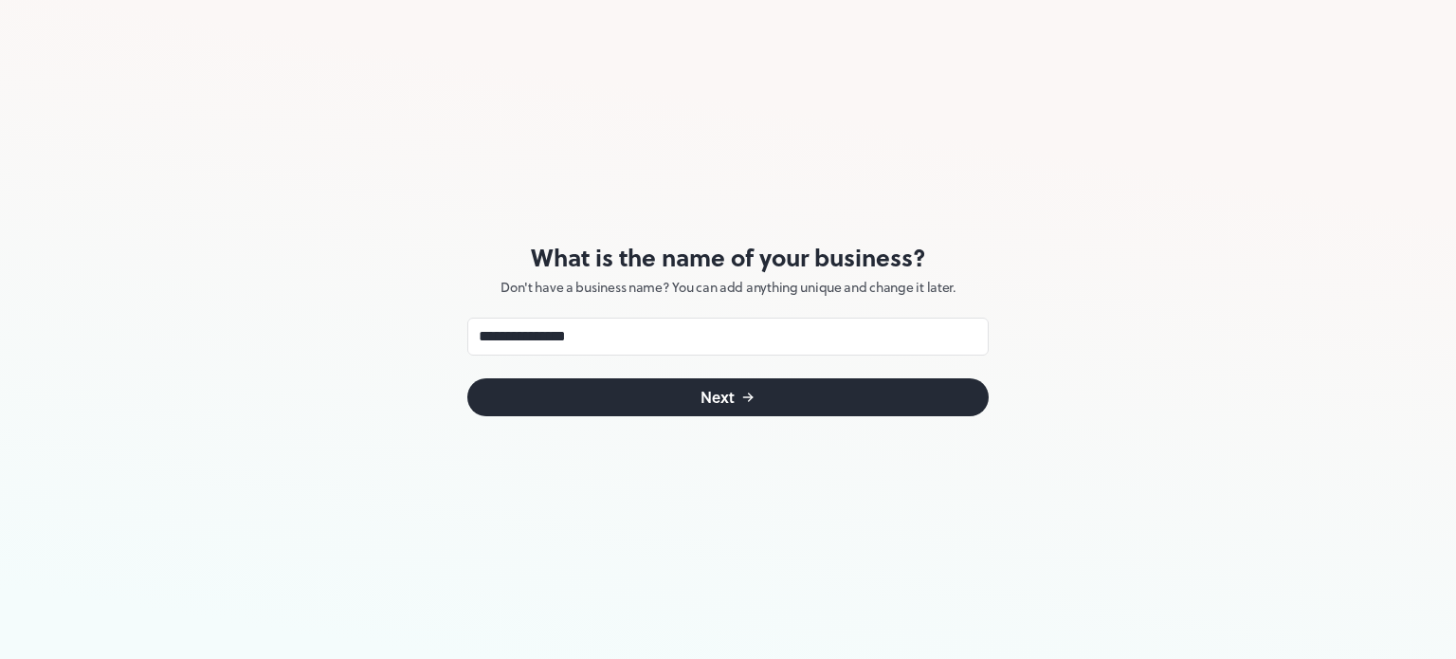
click at [768, 390] on button "Next" at bounding box center [727, 397] width 521 height 38
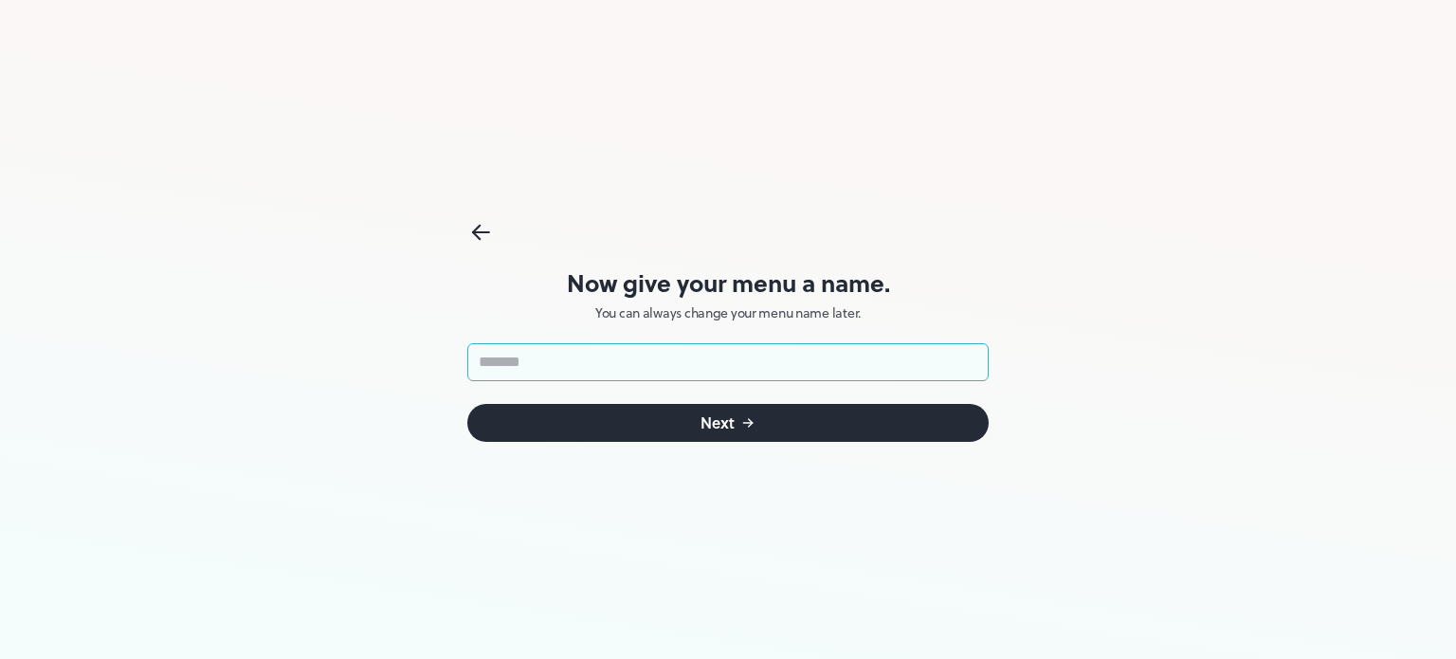
click at [749, 354] on input "text" at bounding box center [727, 362] width 521 height 38
type input "**********"
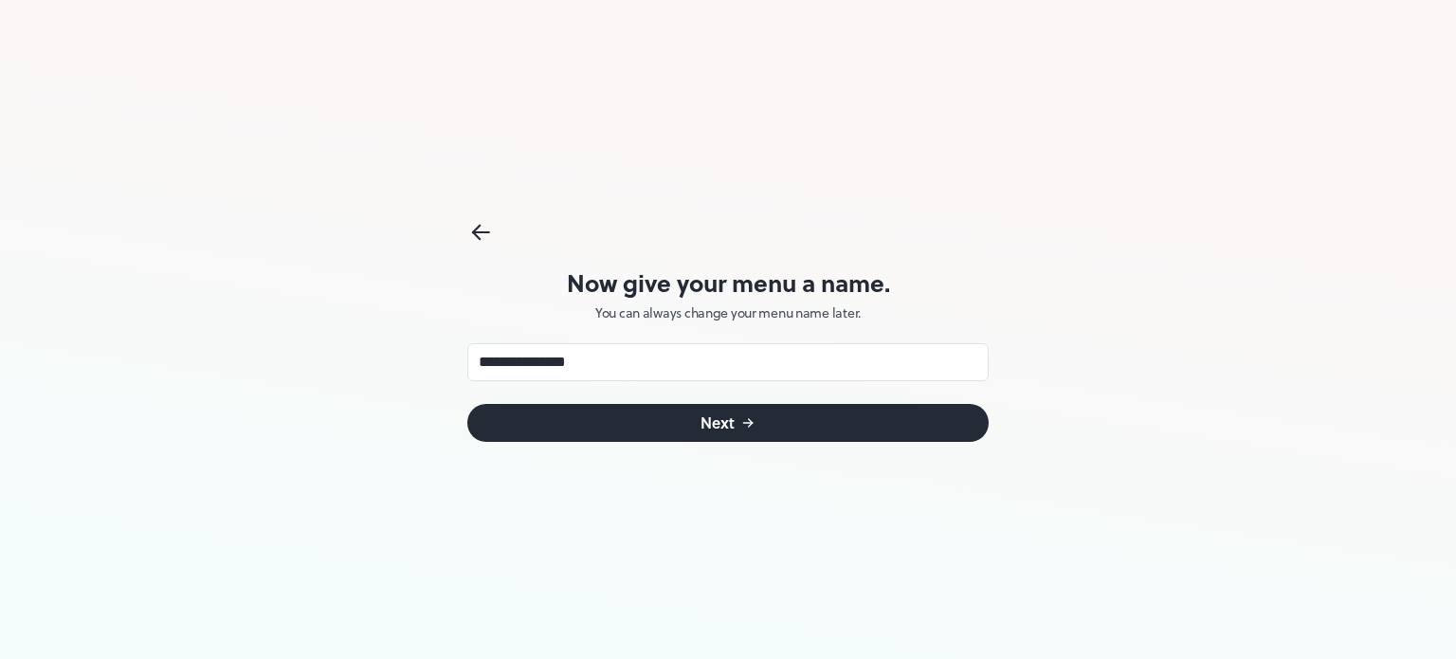
click at [759, 414] on button "Next" at bounding box center [727, 423] width 521 height 38
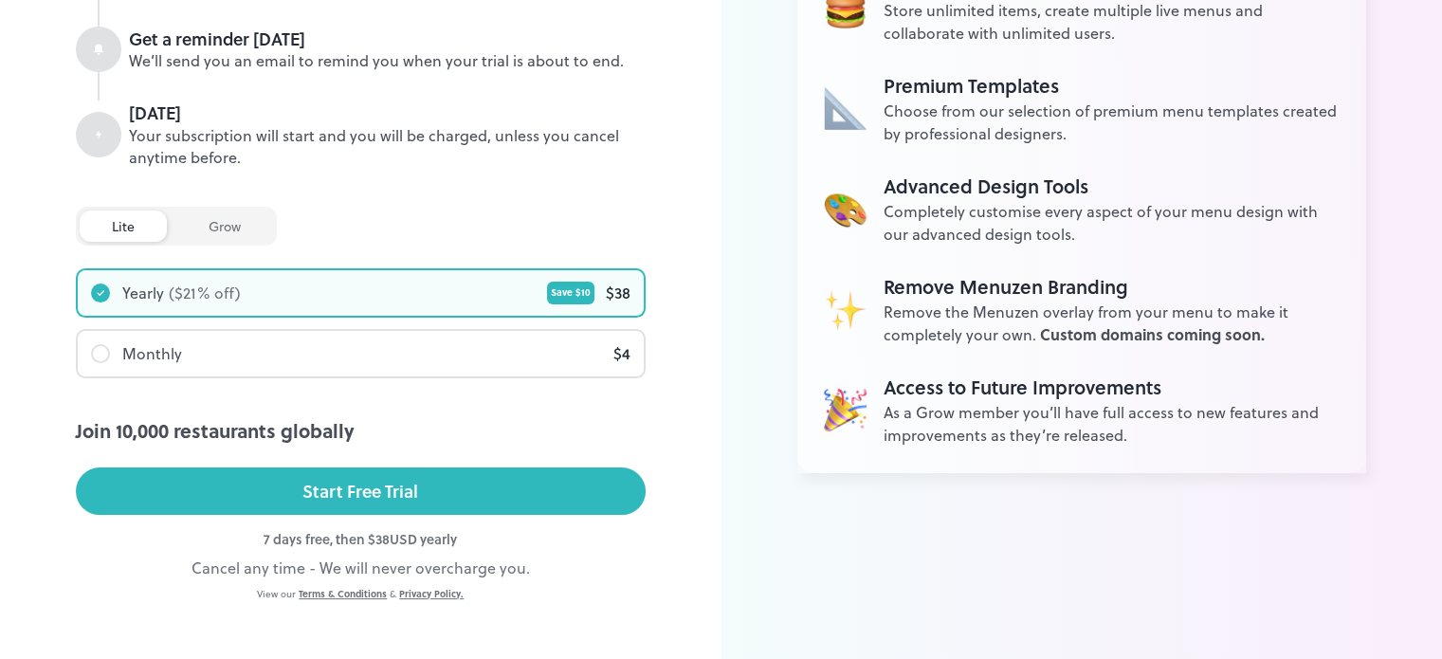
scroll to position [333, 0]
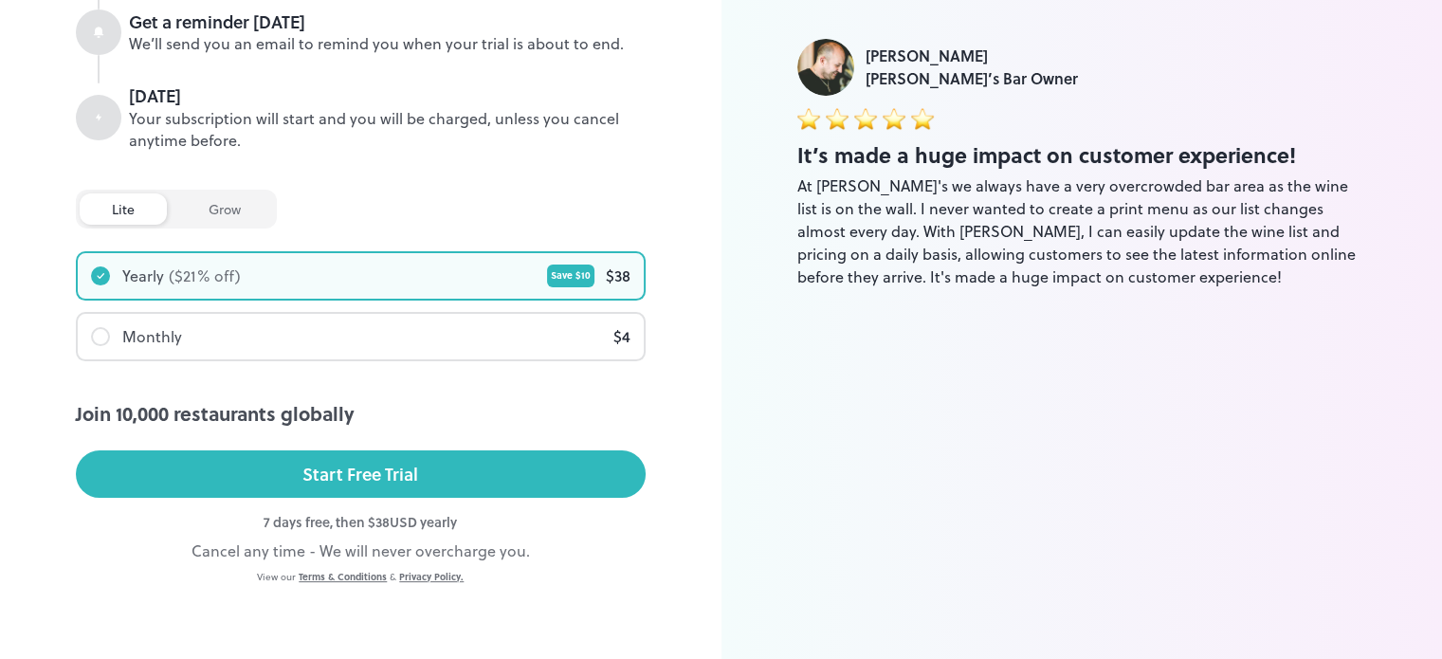
click at [316, 347] on div "Monthly $ 4" at bounding box center [361, 336] width 566 height 45
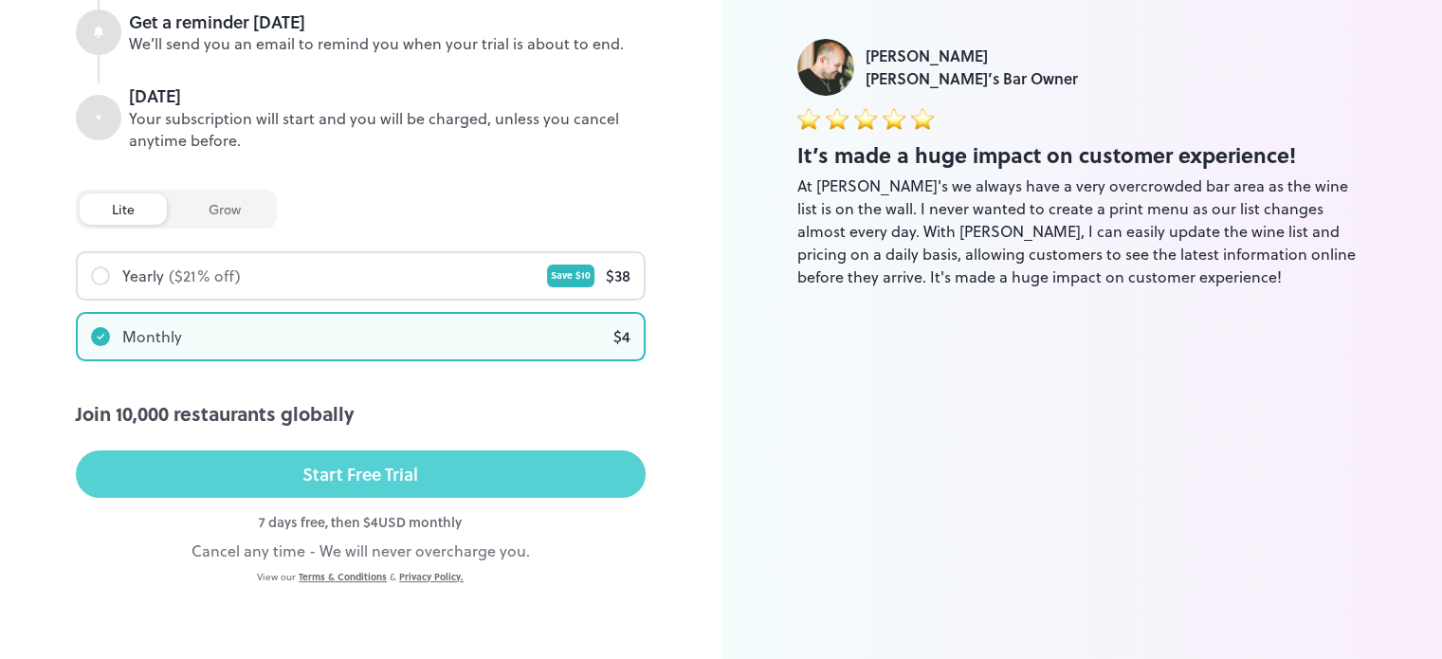
click at [326, 481] on div "Start Free Trial" at bounding box center [360, 474] width 116 height 28
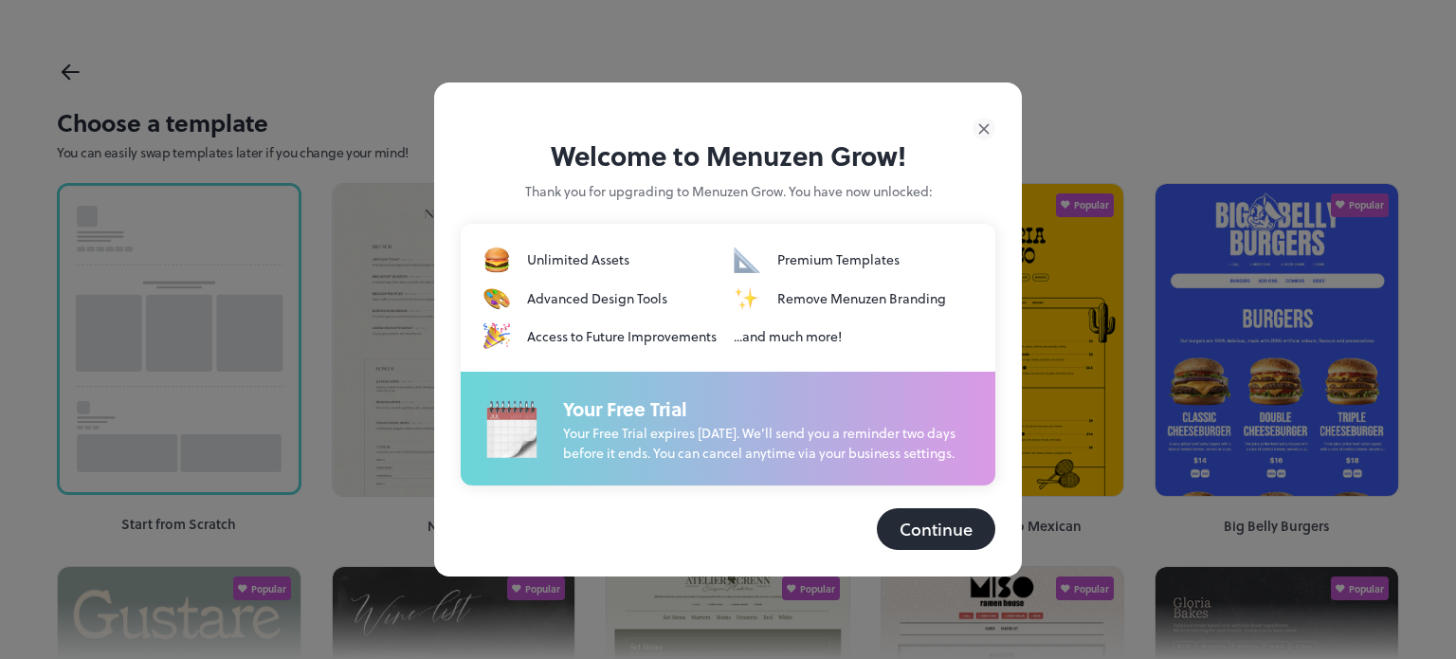
click at [934, 537] on button "Continue" at bounding box center [936, 529] width 118 height 42
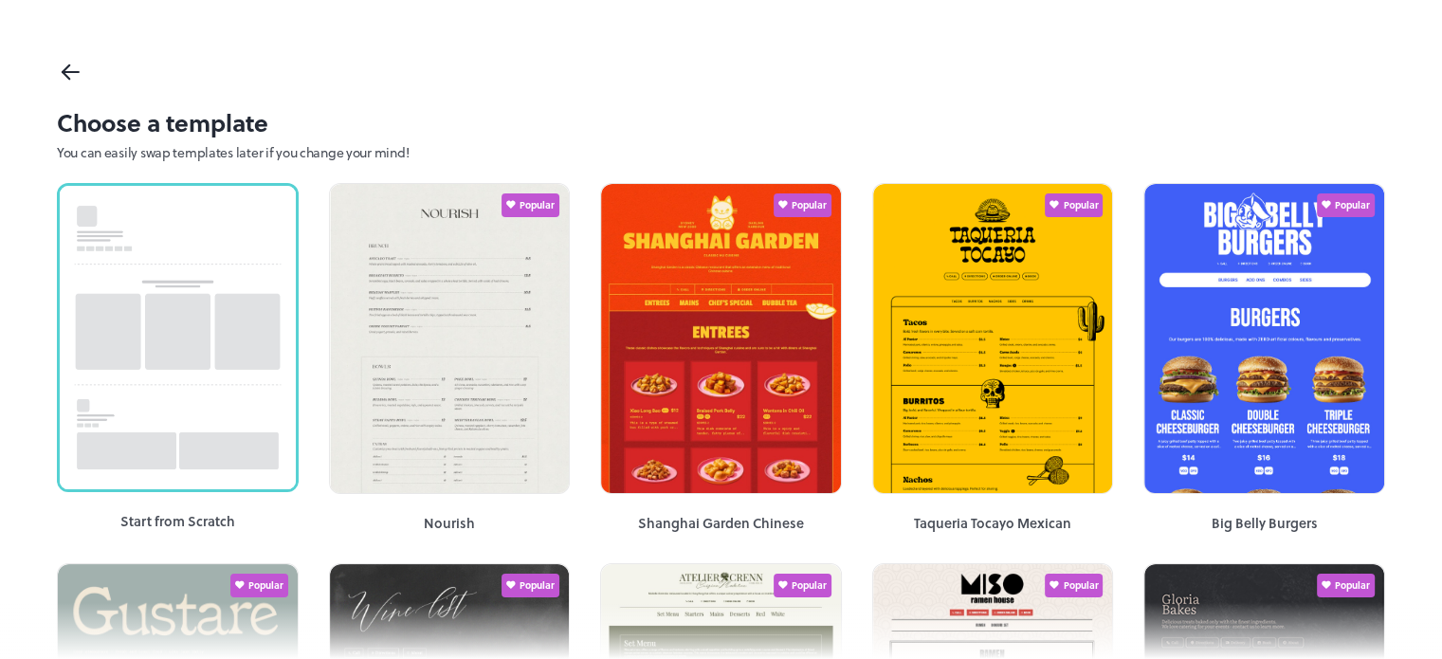
click at [73, 75] on icon at bounding box center [70, 72] width 27 height 28
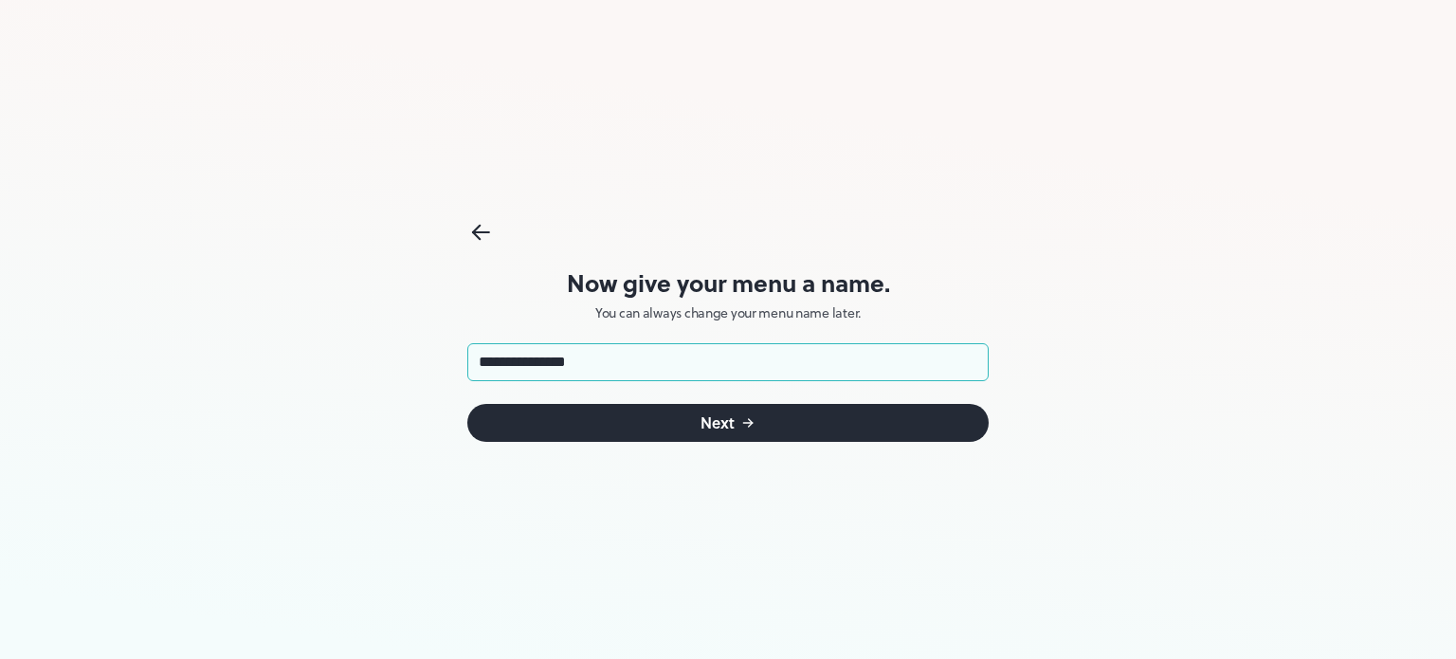
click at [805, 427] on button "Next" at bounding box center [727, 423] width 521 height 38
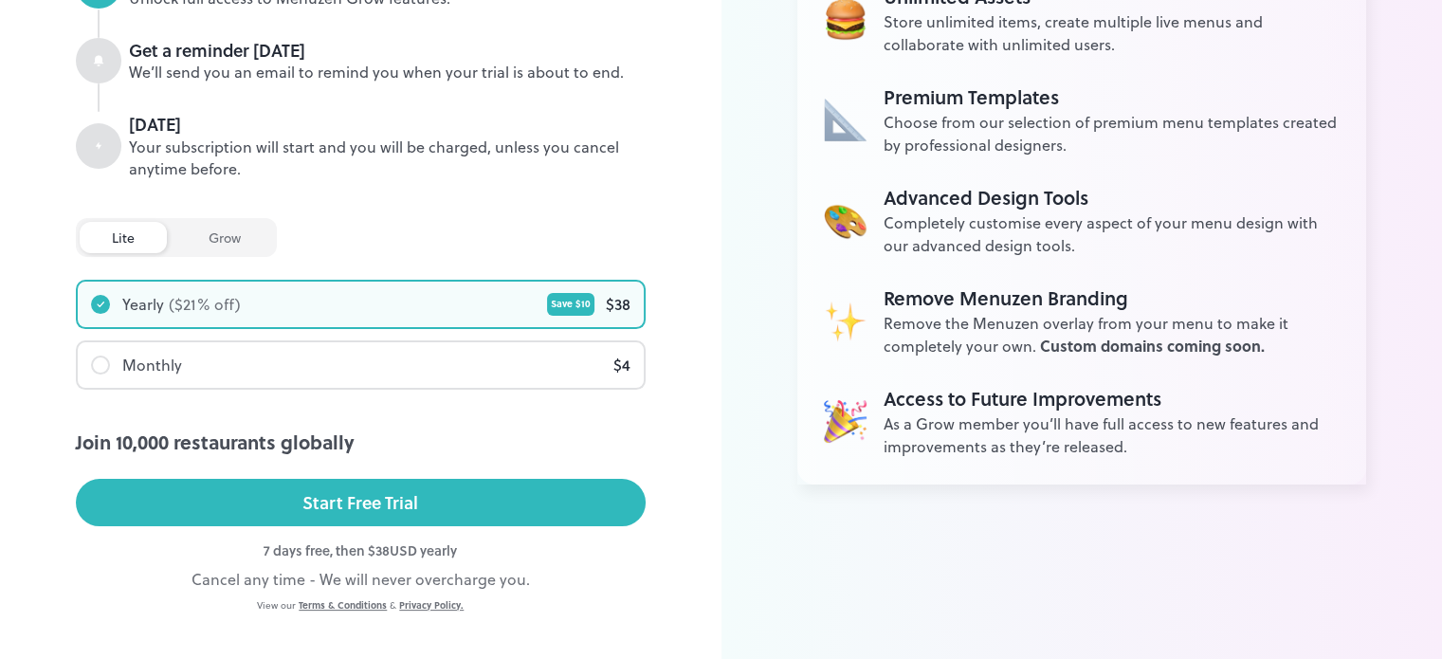
scroll to position [333, 0]
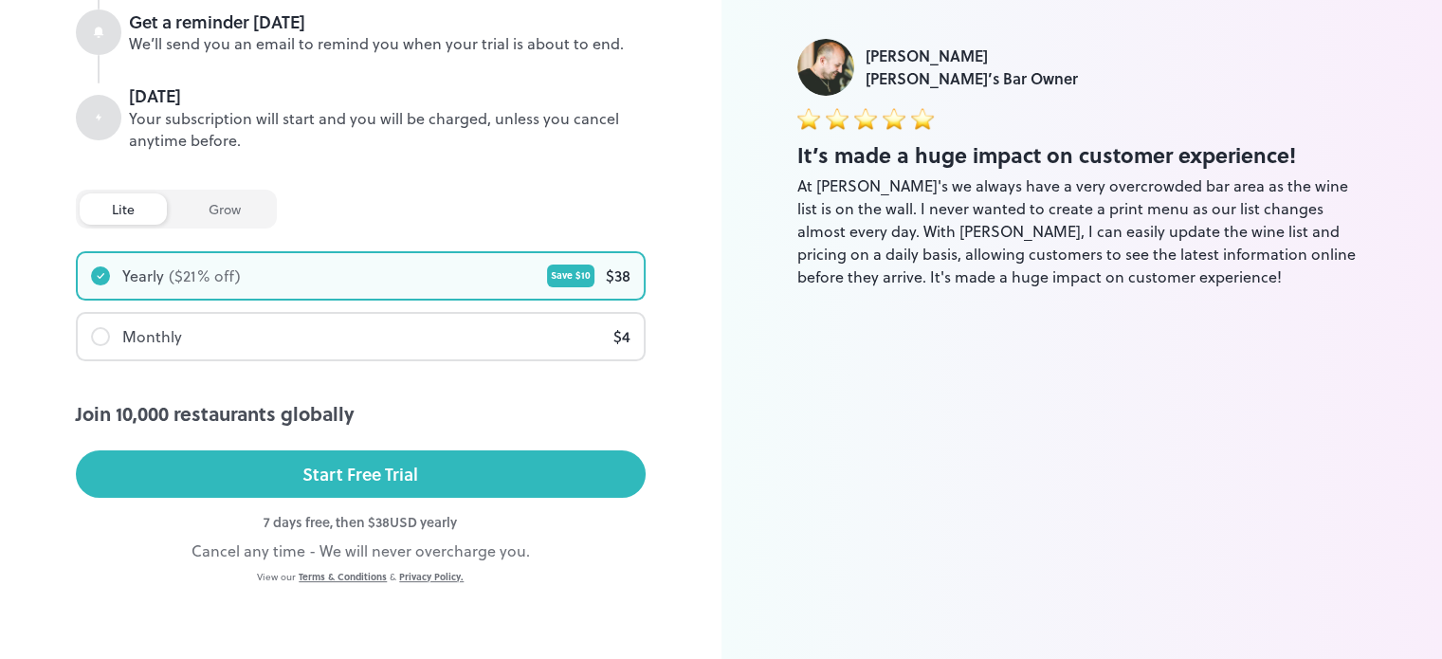
click at [305, 344] on div "Monthly $ 4" at bounding box center [361, 336] width 566 height 45
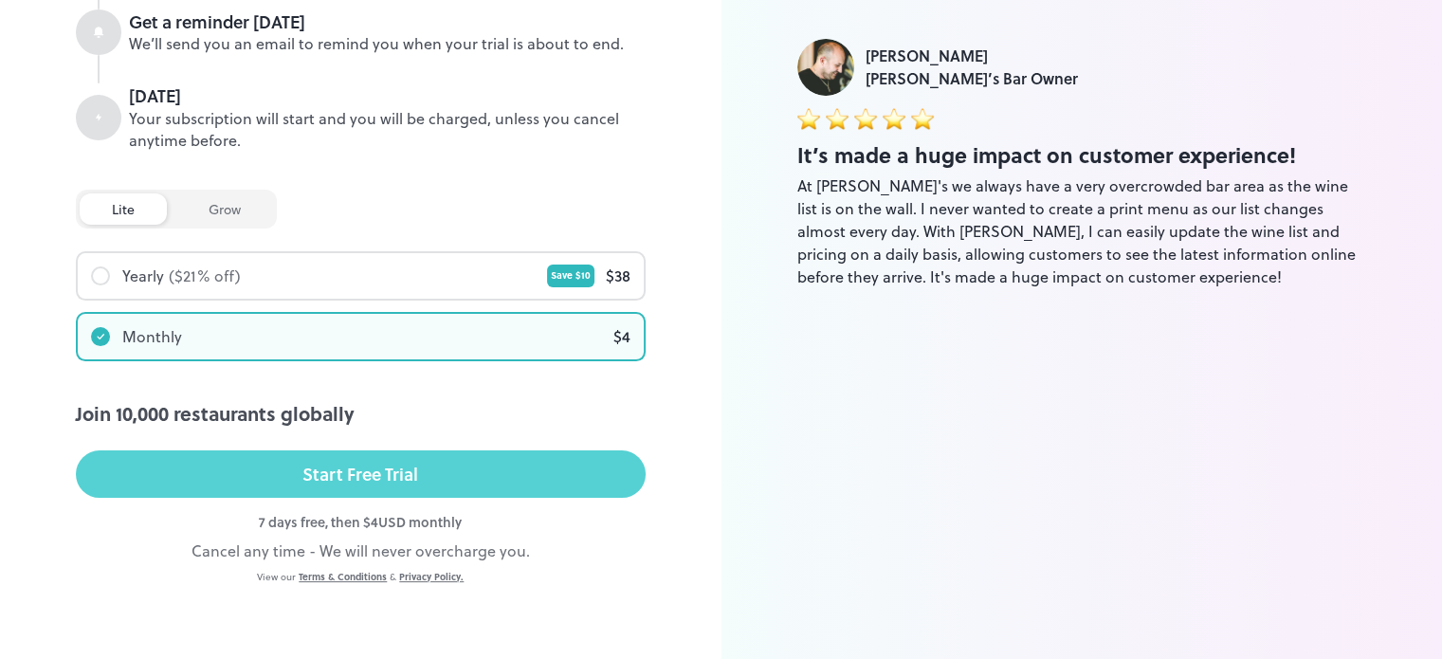
click at [345, 484] on div "Start Free Trial" at bounding box center [360, 474] width 116 height 28
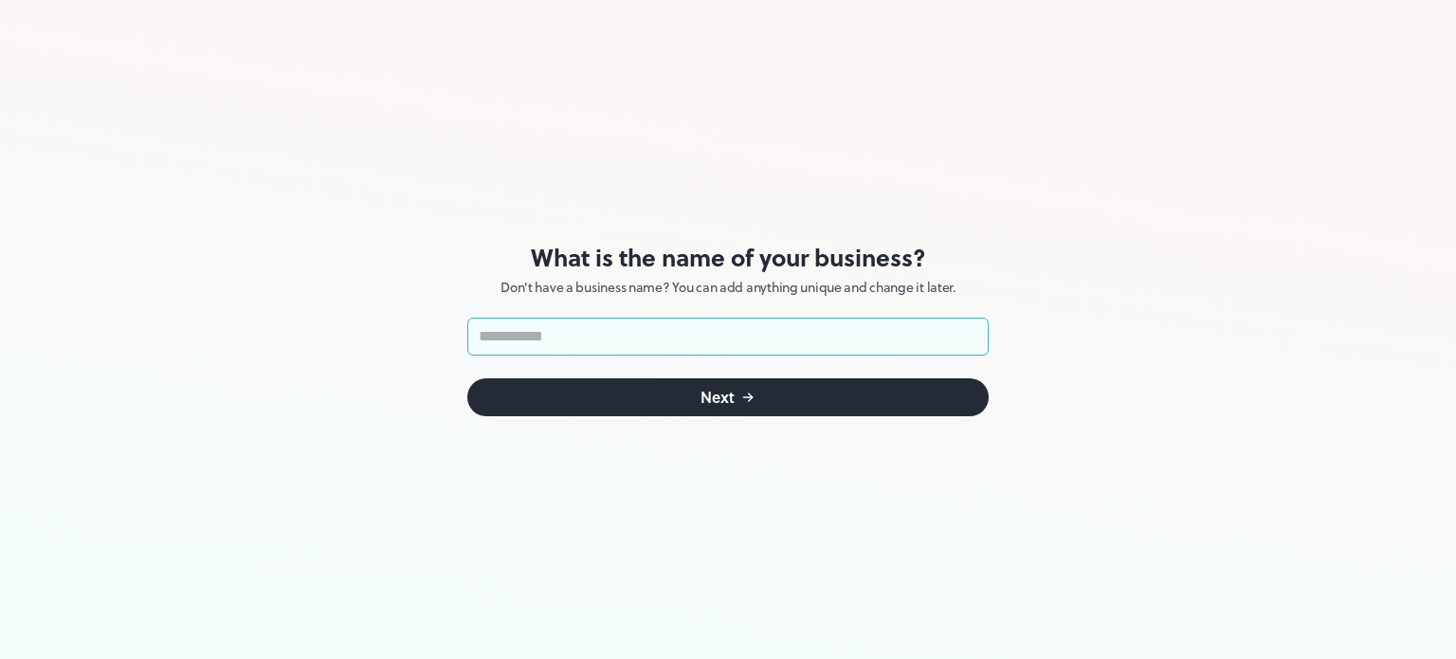
click at [584, 374] on form "​ Next" at bounding box center [727, 367] width 521 height 99
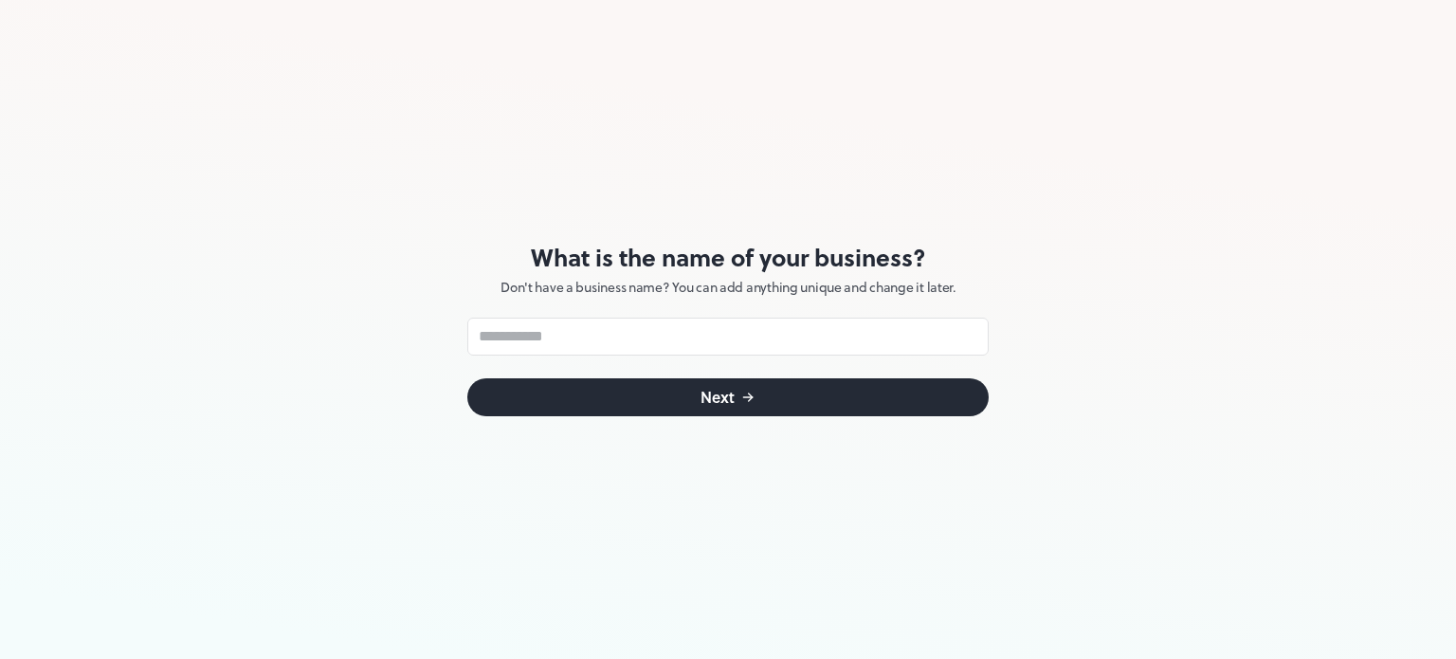
click at [596, 402] on button "Next" at bounding box center [727, 397] width 521 height 38
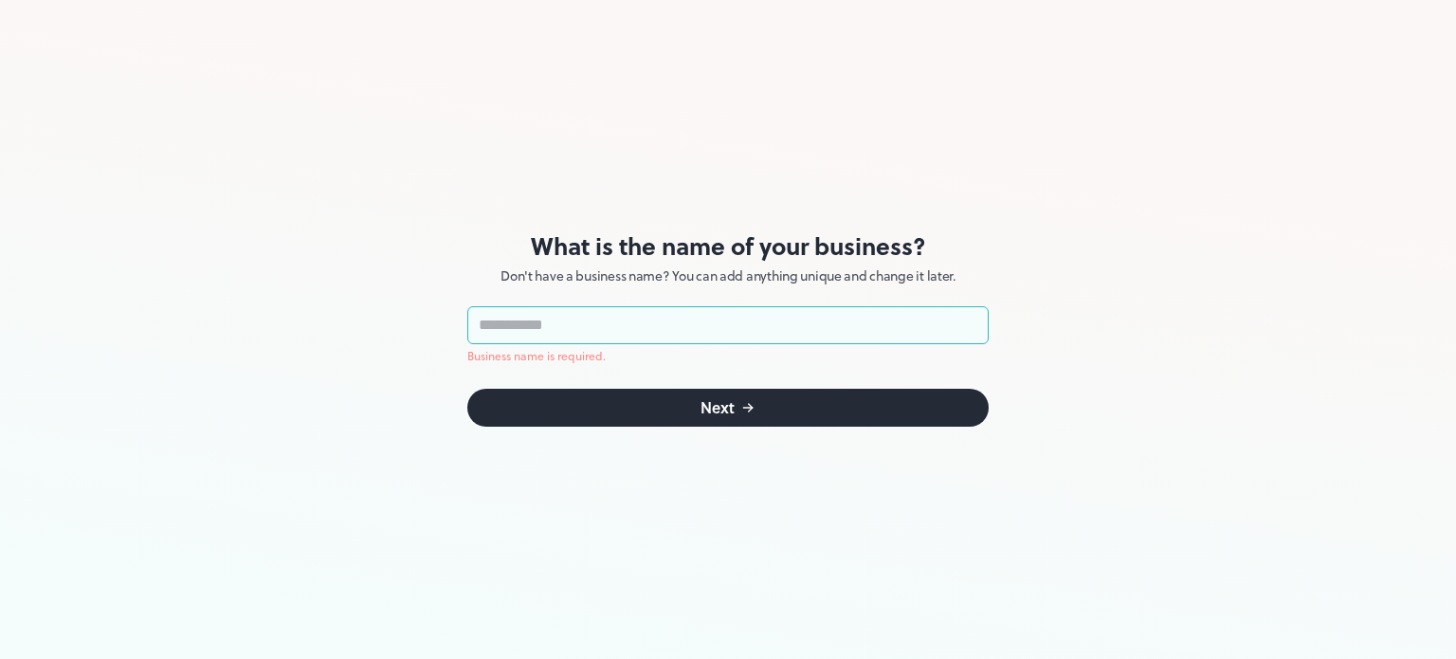
click at [596, 402] on button "Next" at bounding box center [727, 408] width 521 height 38
click at [579, 317] on input "text" at bounding box center [727, 325] width 521 height 38
type input "********"
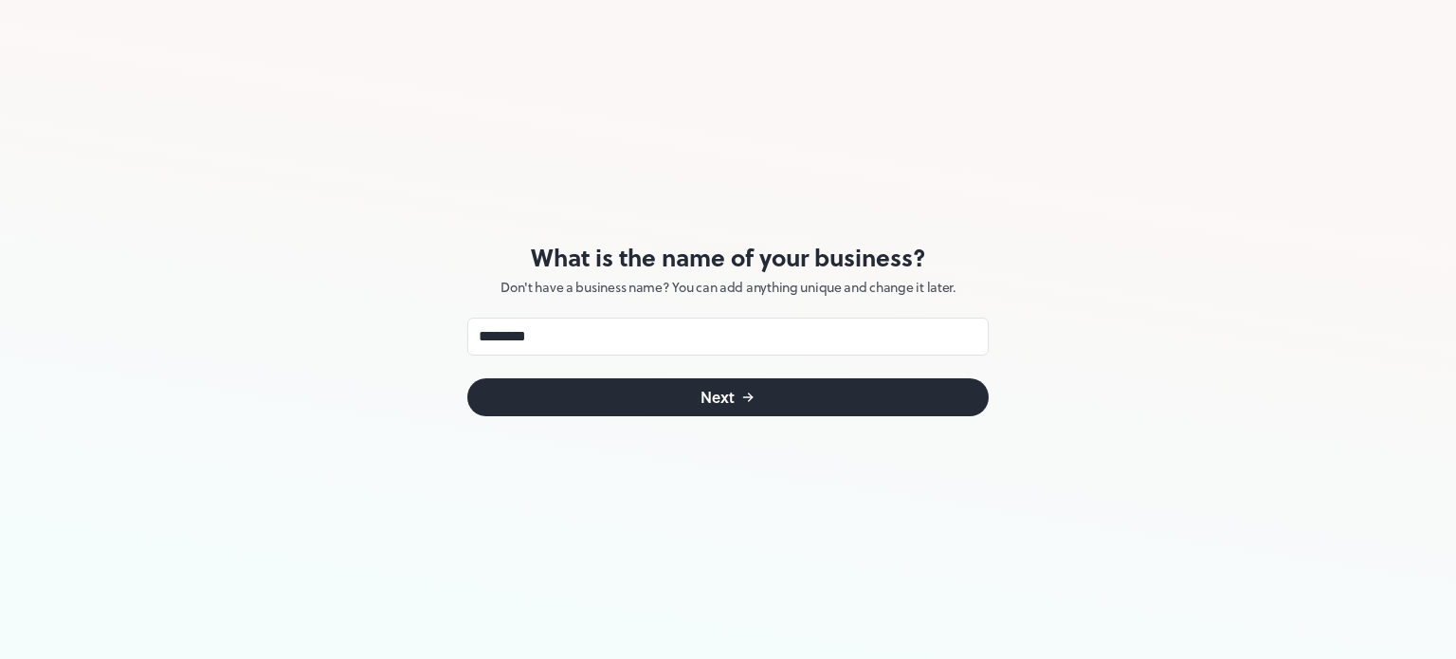
click at [644, 403] on button "Next" at bounding box center [727, 397] width 521 height 38
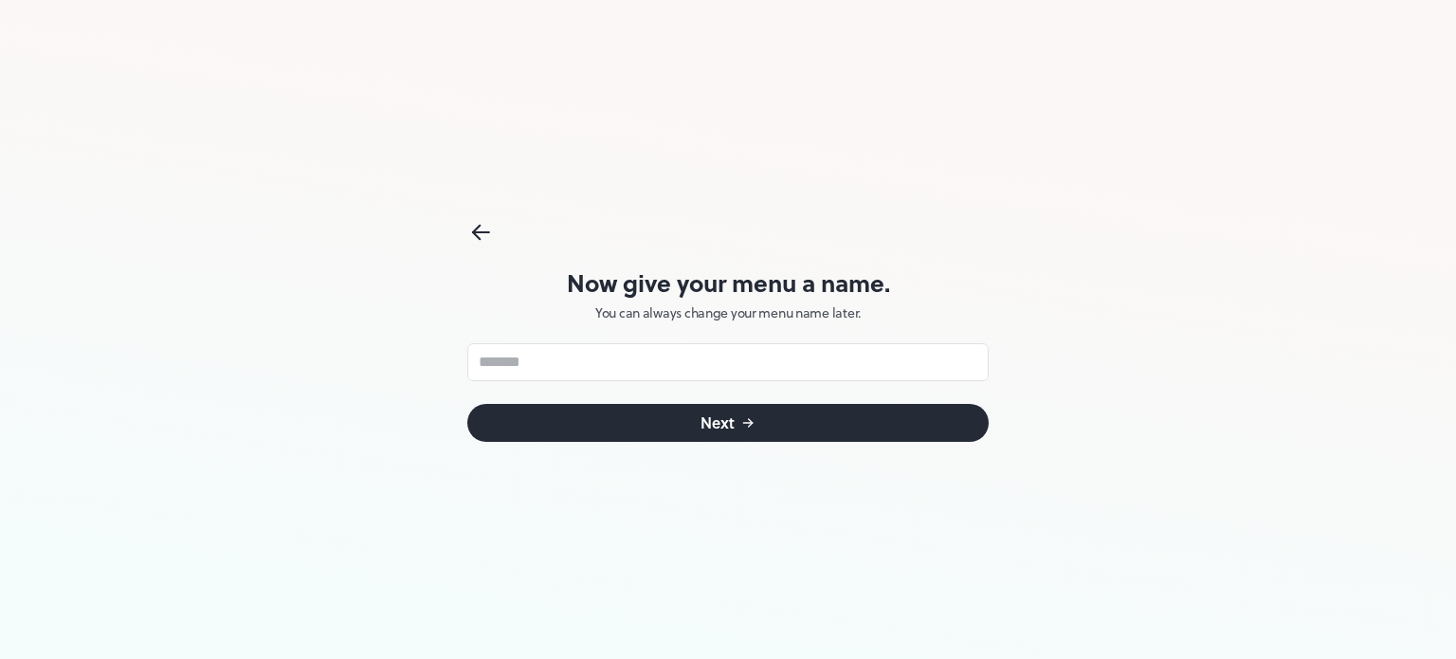
click at [660, 411] on button "Next" at bounding box center [727, 423] width 521 height 38
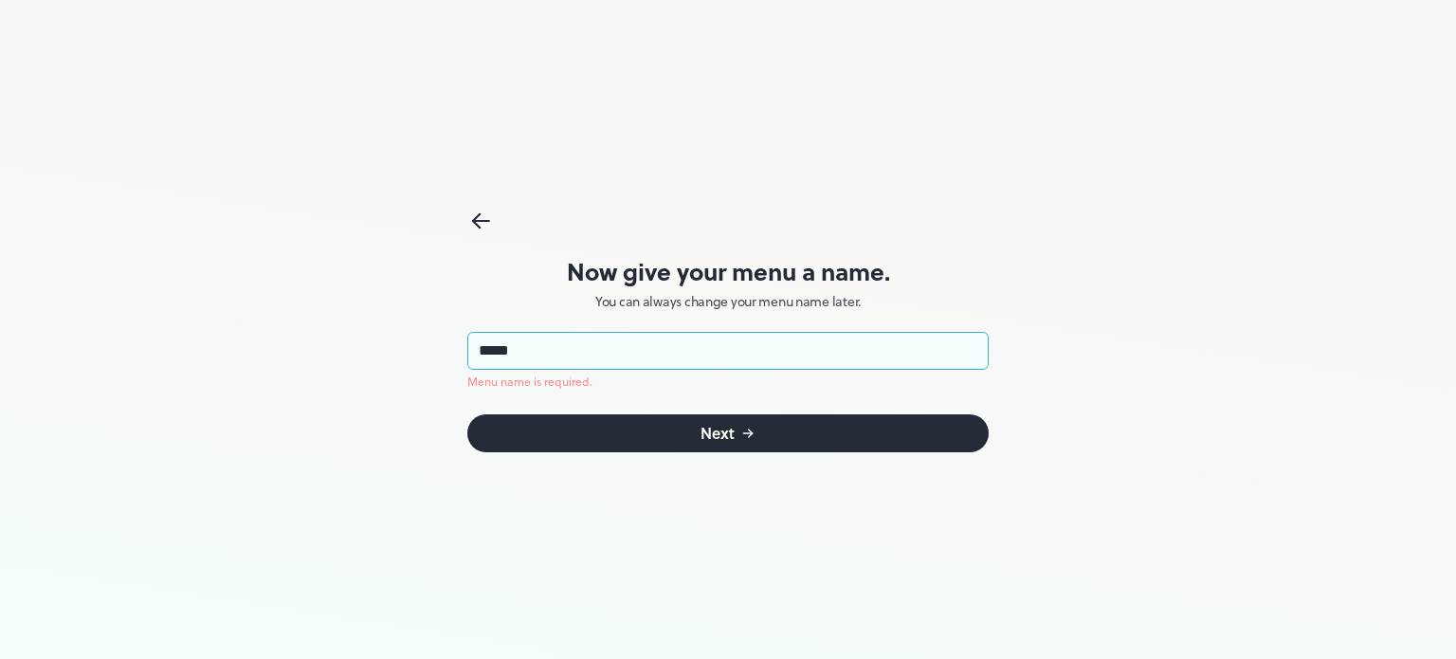
type input "*****"
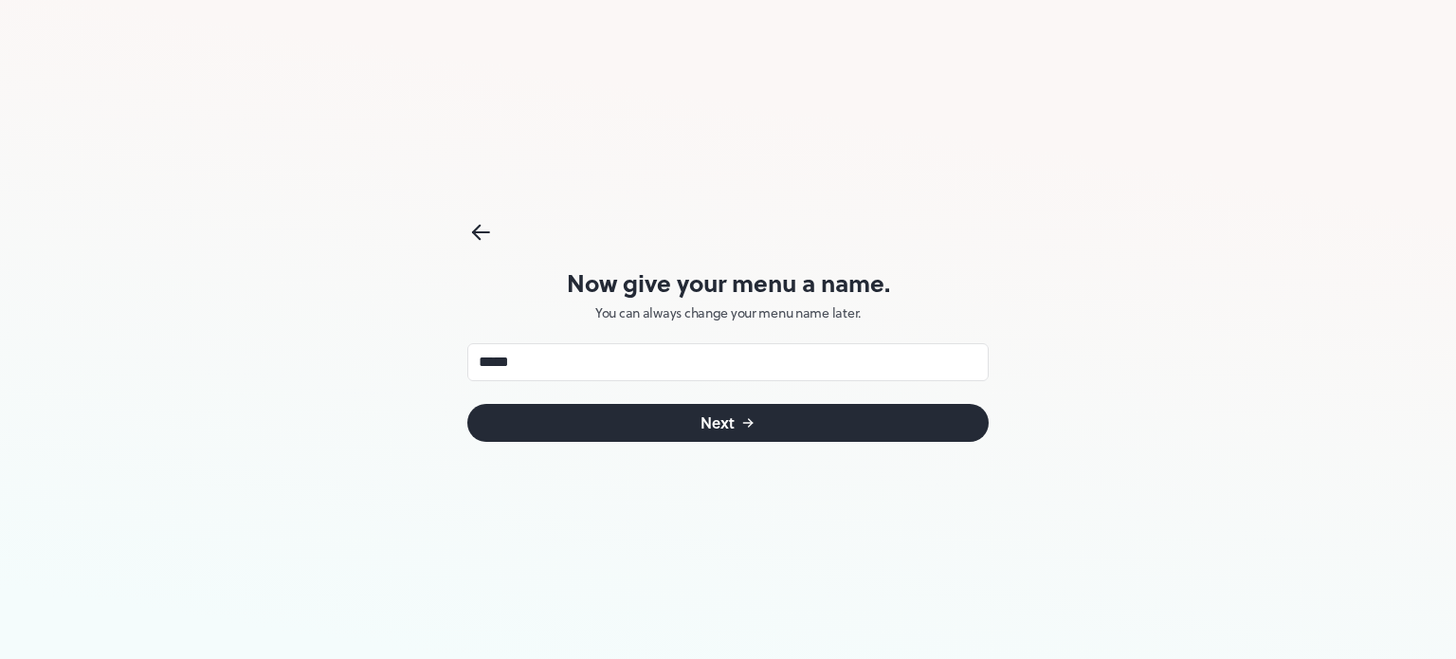
click at [679, 430] on button "Next" at bounding box center [727, 423] width 521 height 38
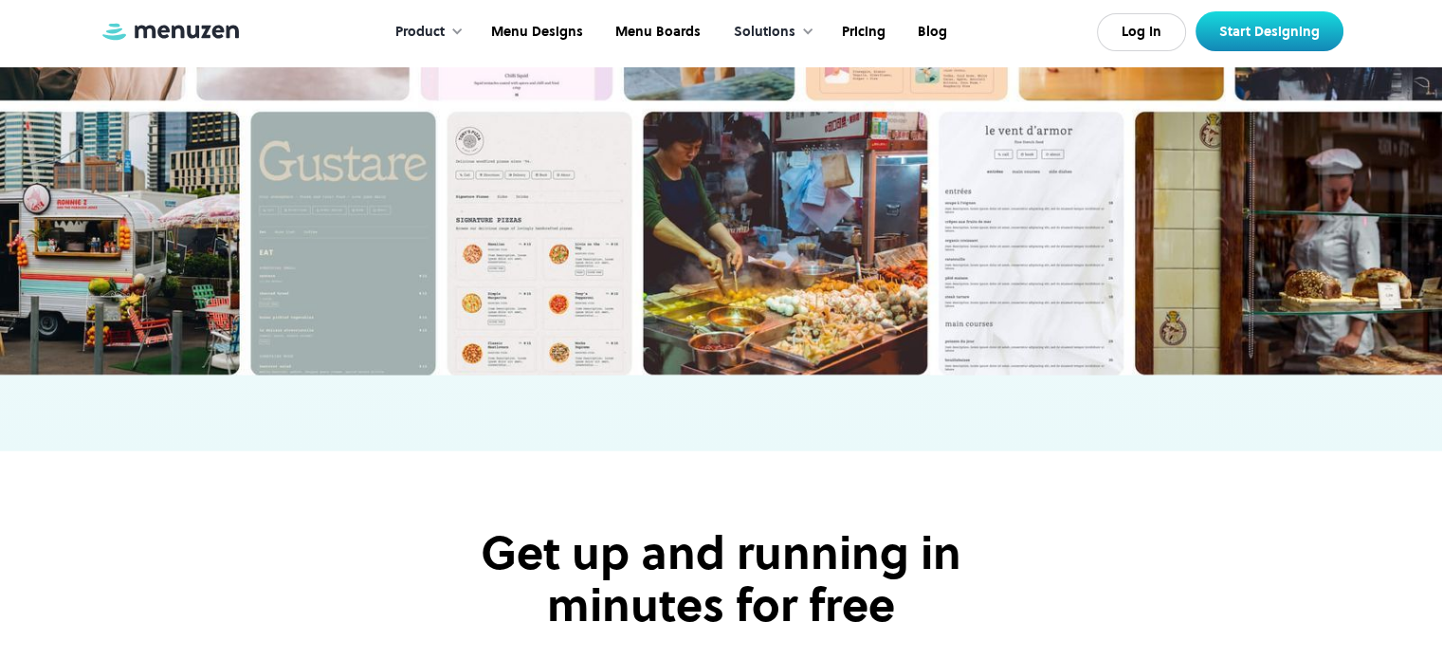
scroll to position [5023, 0]
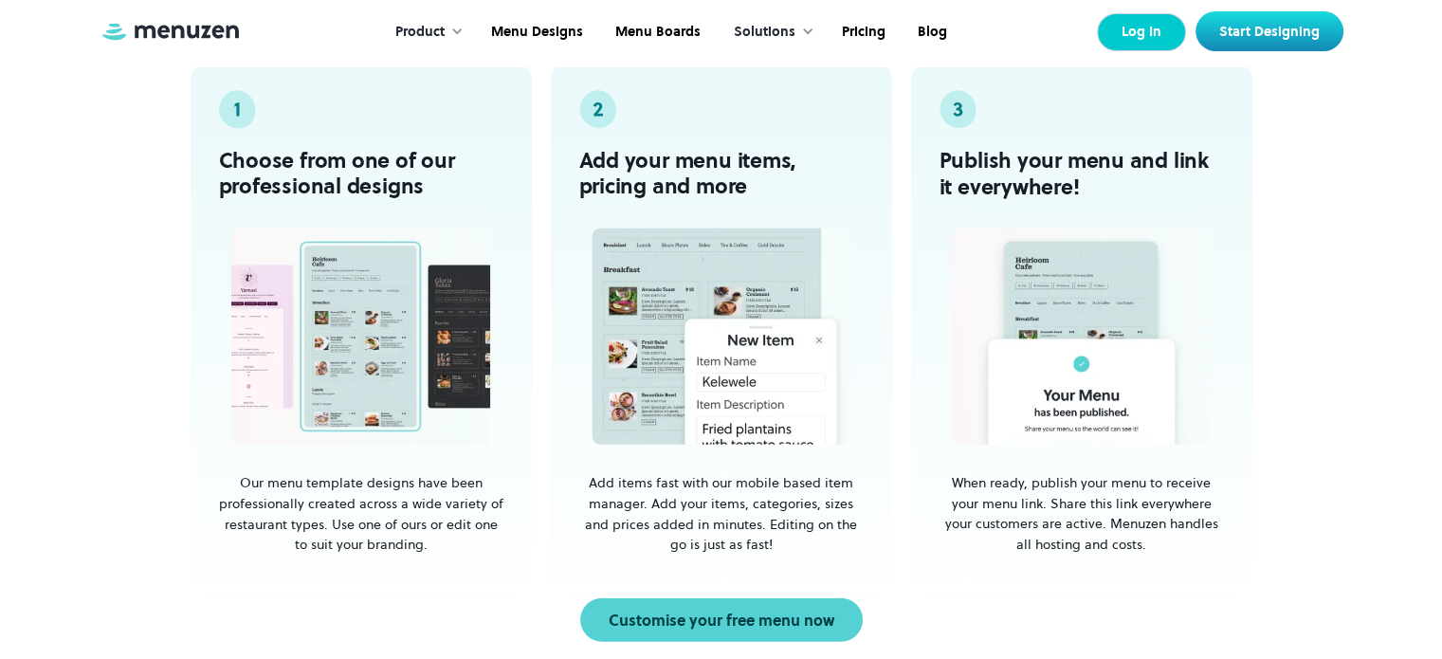
click at [1134, 35] on link "Log In" at bounding box center [1141, 32] width 89 height 38
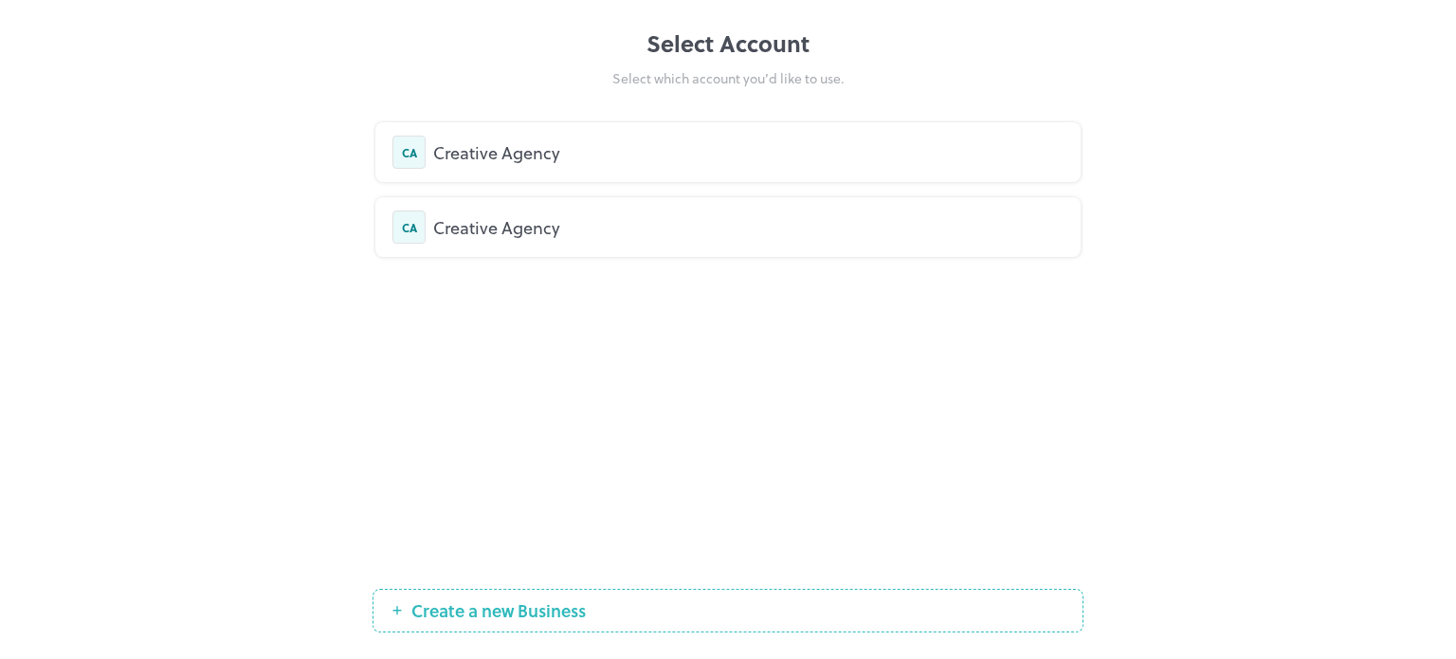
click at [588, 162] on div "Creative Agency" at bounding box center [748, 152] width 630 height 26
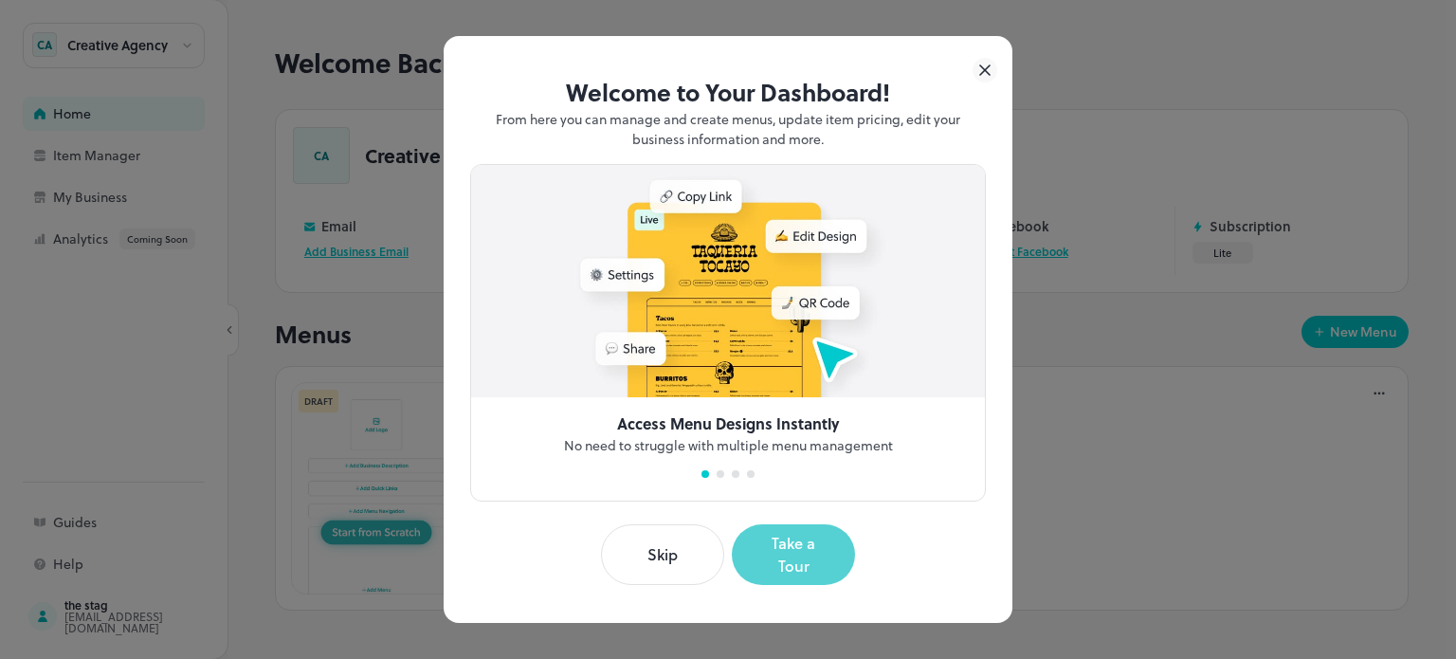
click at [792, 536] on button "Take a Tour" at bounding box center [793, 554] width 123 height 61
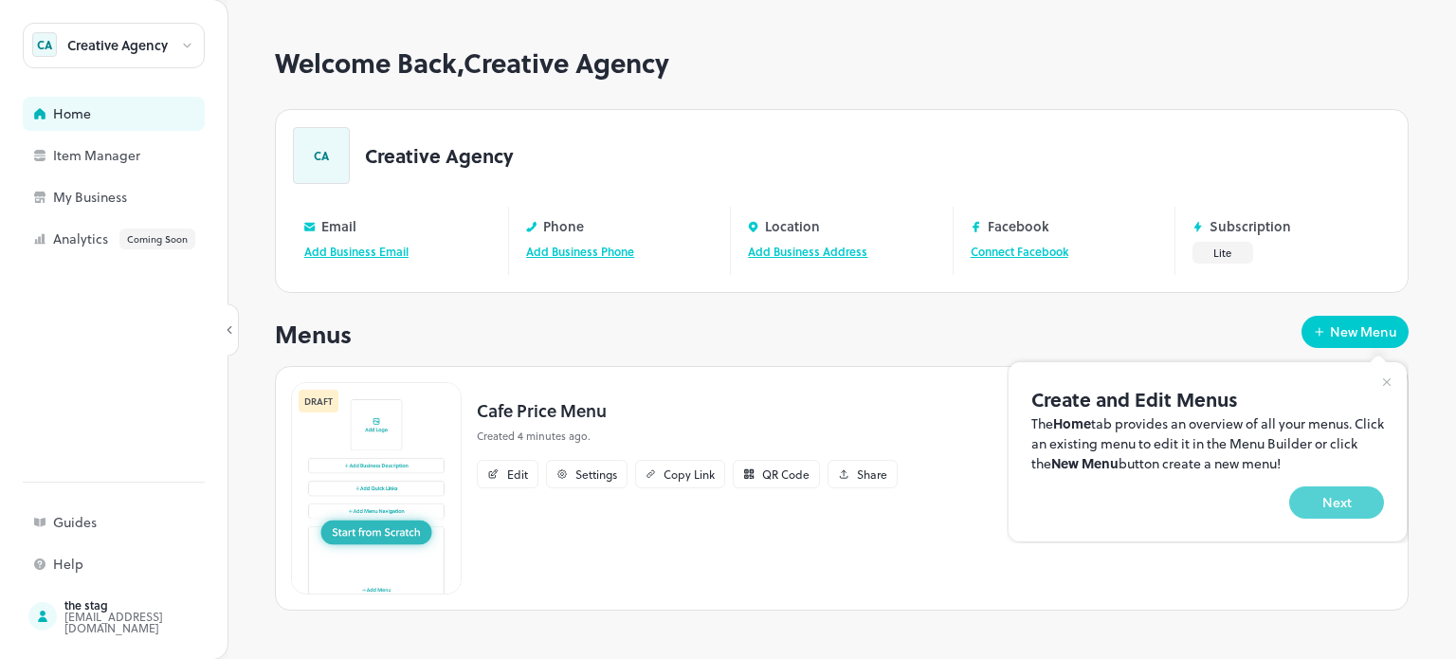
click at [1333, 504] on button "Next" at bounding box center [1336, 502] width 95 height 32
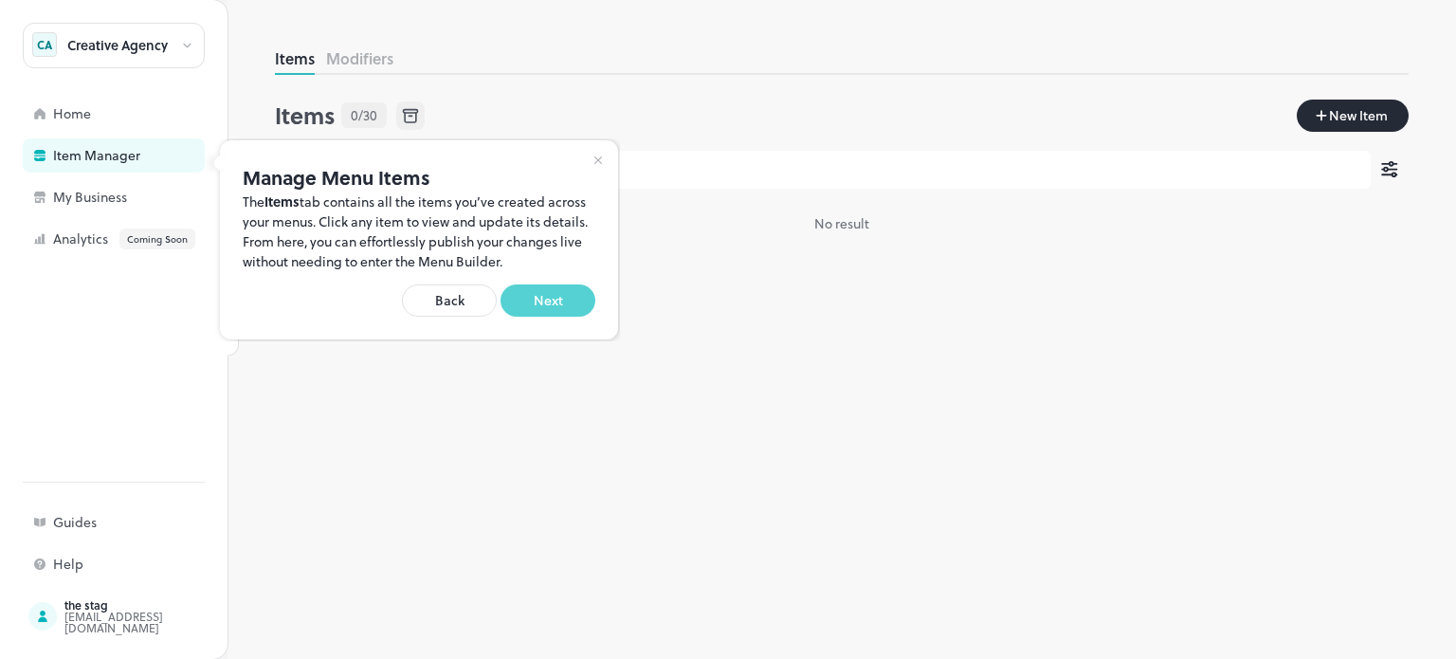
click at [545, 308] on button "Next" at bounding box center [547, 300] width 95 height 32
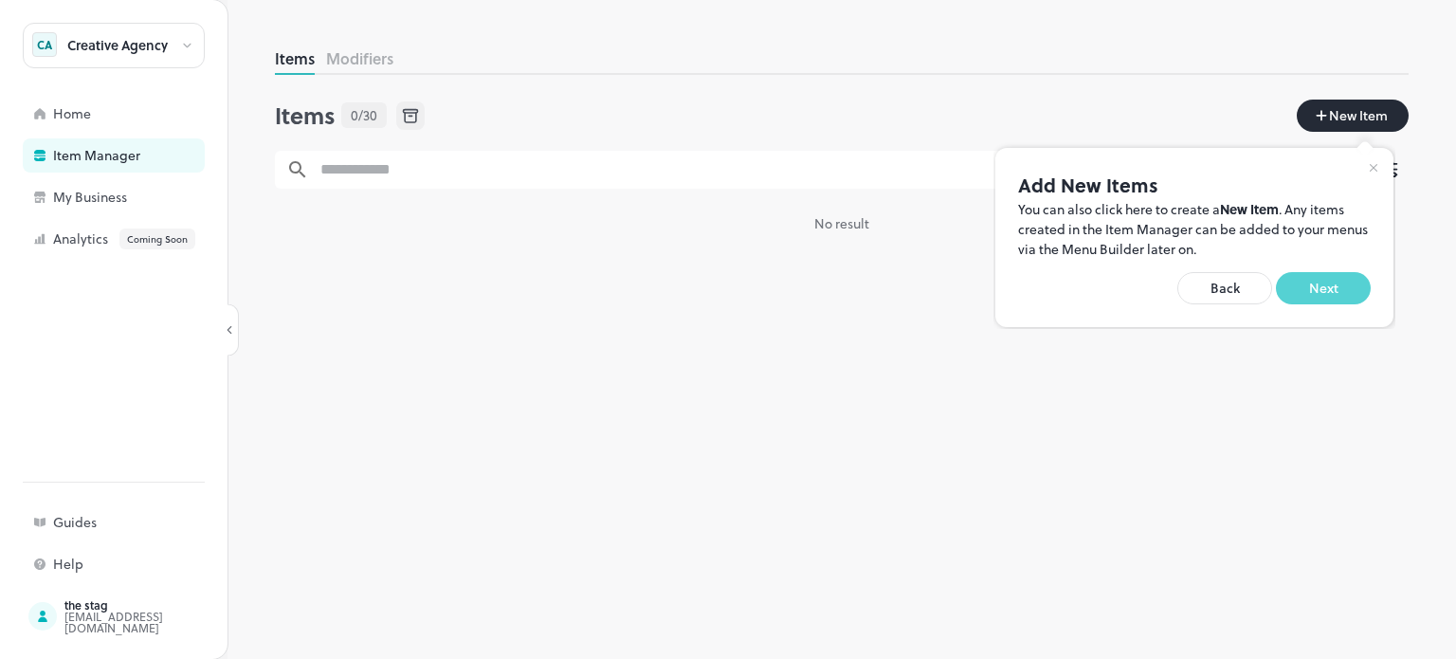
click at [1340, 292] on button "Next" at bounding box center [1323, 288] width 95 height 32
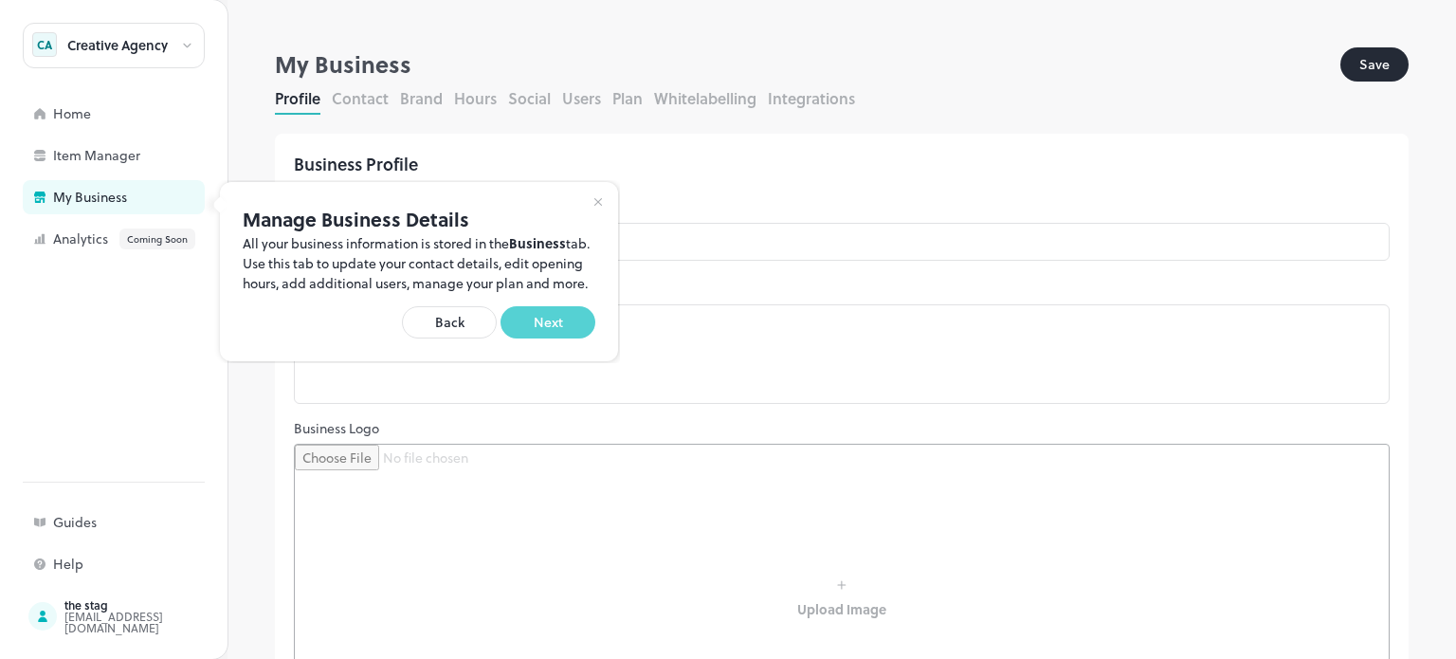
click at [561, 338] on button "Next" at bounding box center [547, 322] width 95 height 32
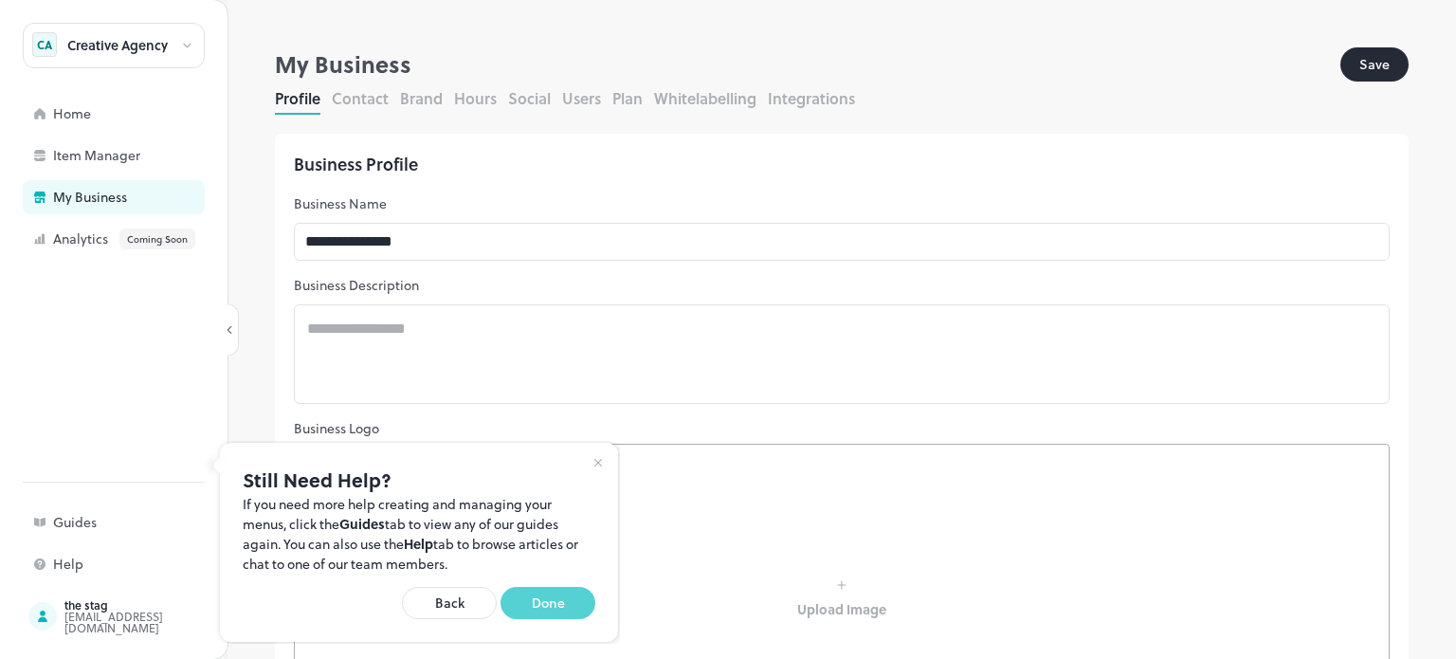
click at [525, 599] on button "Done" at bounding box center [547, 603] width 95 height 32
